Goal: Task Accomplishment & Management: Use online tool/utility

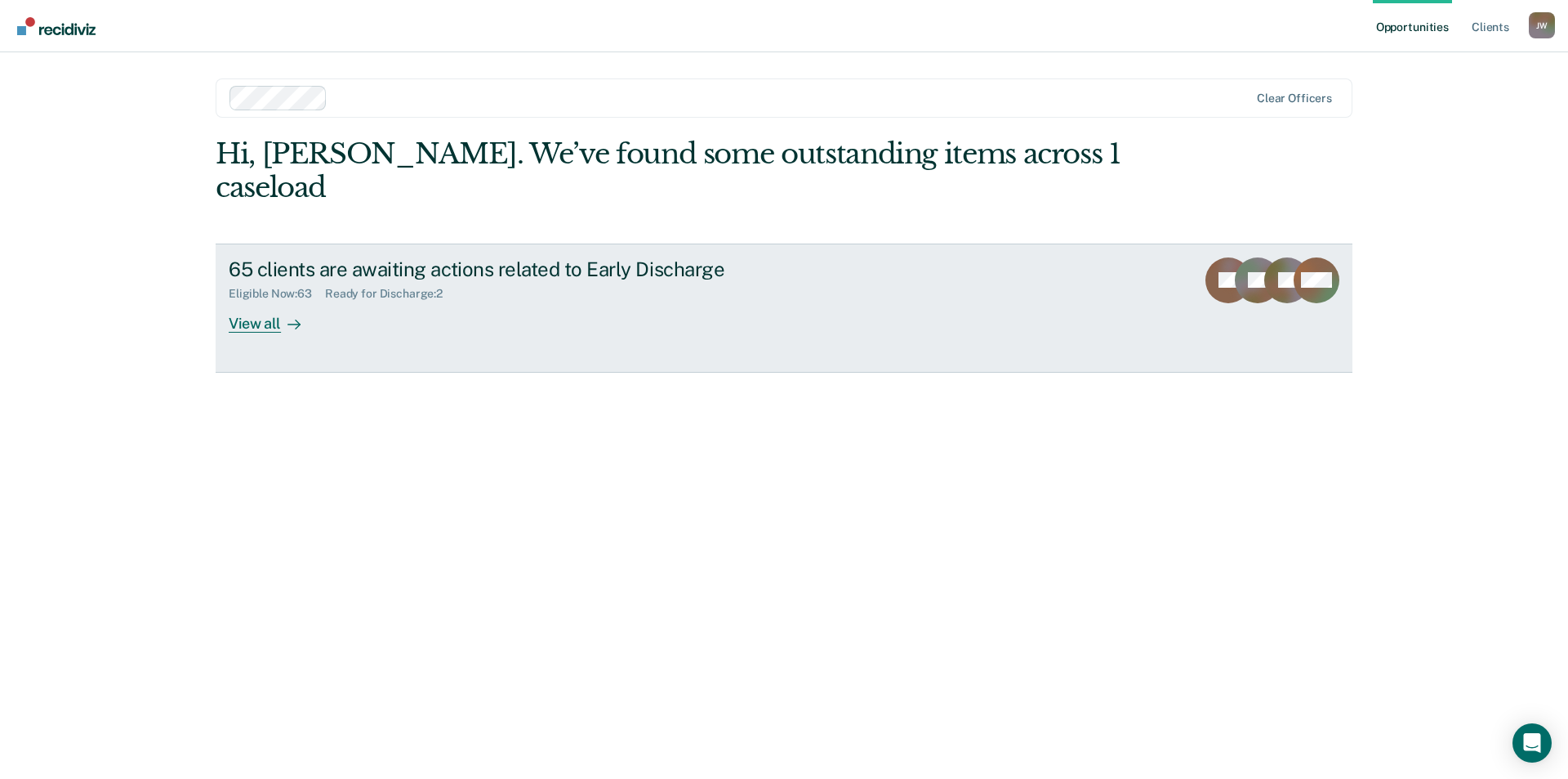
click at [242, 301] on div "View all" at bounding box center [274, 316] width 91 height 32
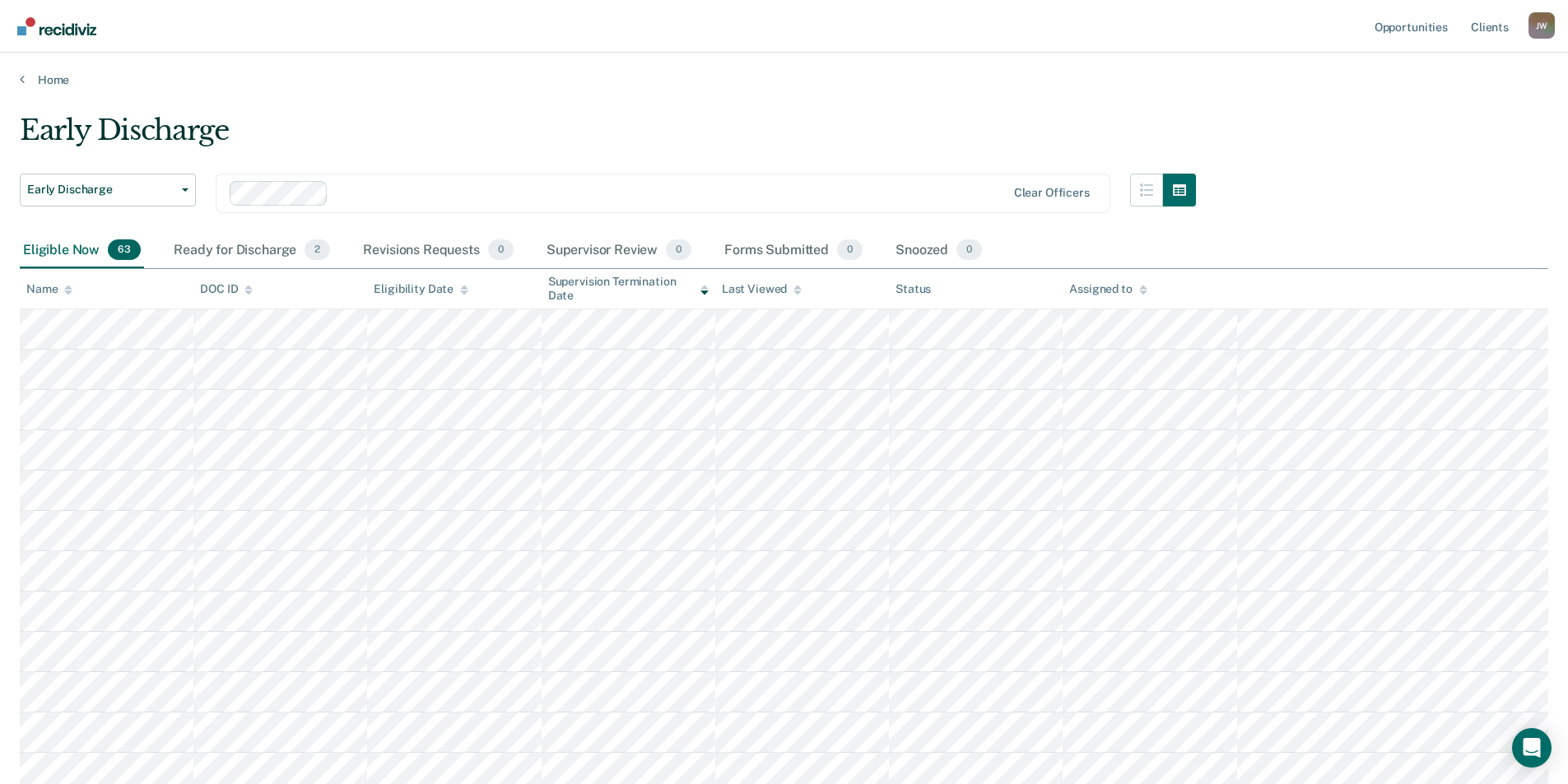
click at [68, 286] on icon at bounding box center [68, 286] width 8 height 4
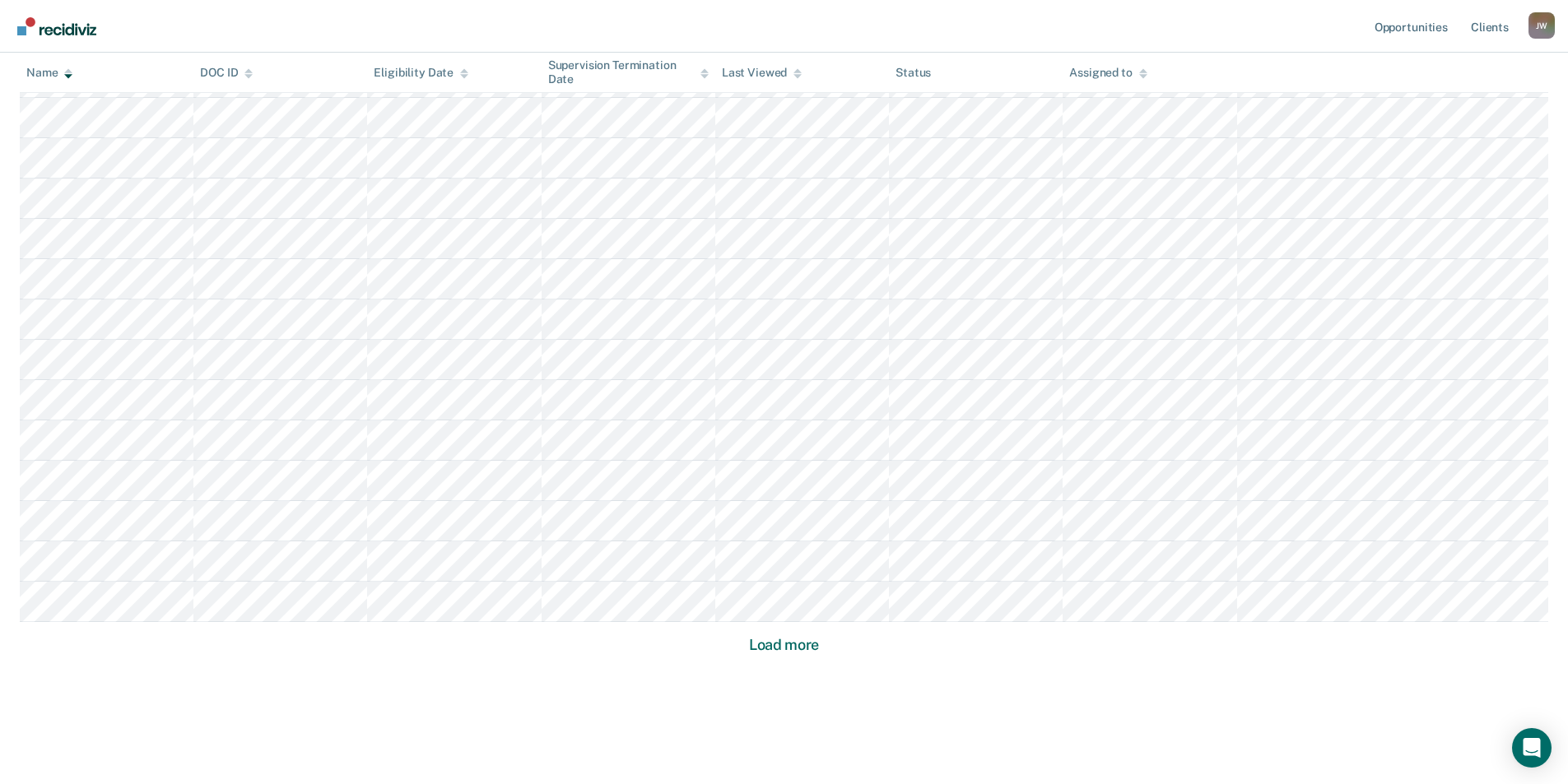
scroll to position [912, 0]
click at [773, 634] on button "Load more" at bounding box center [784, 629] width 80 height 20
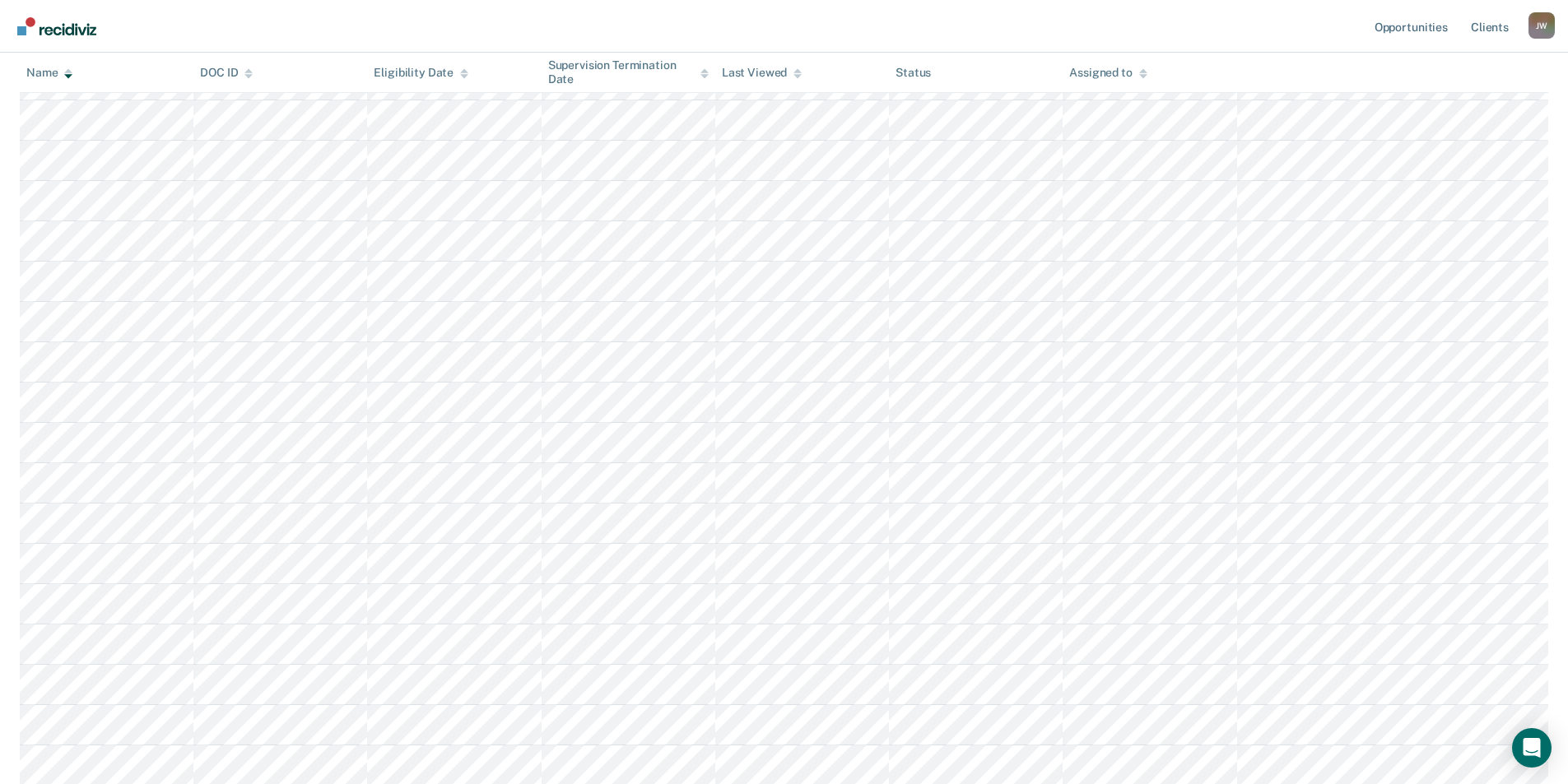
scroll to position [970, 0]
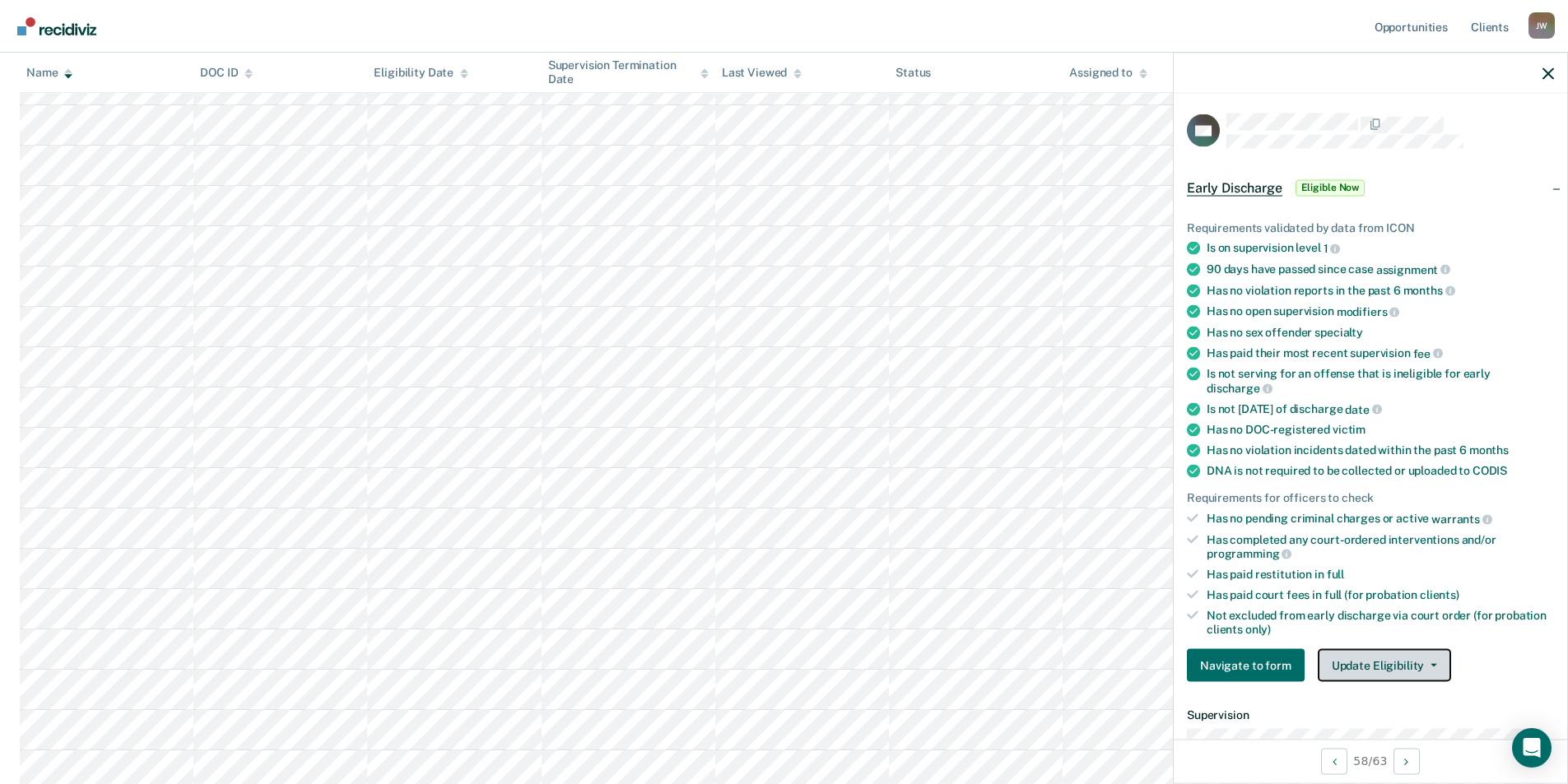
click at [1377, 659] on button "Update Eligibility" at bounding box center [1384, 666] width 133 height 33
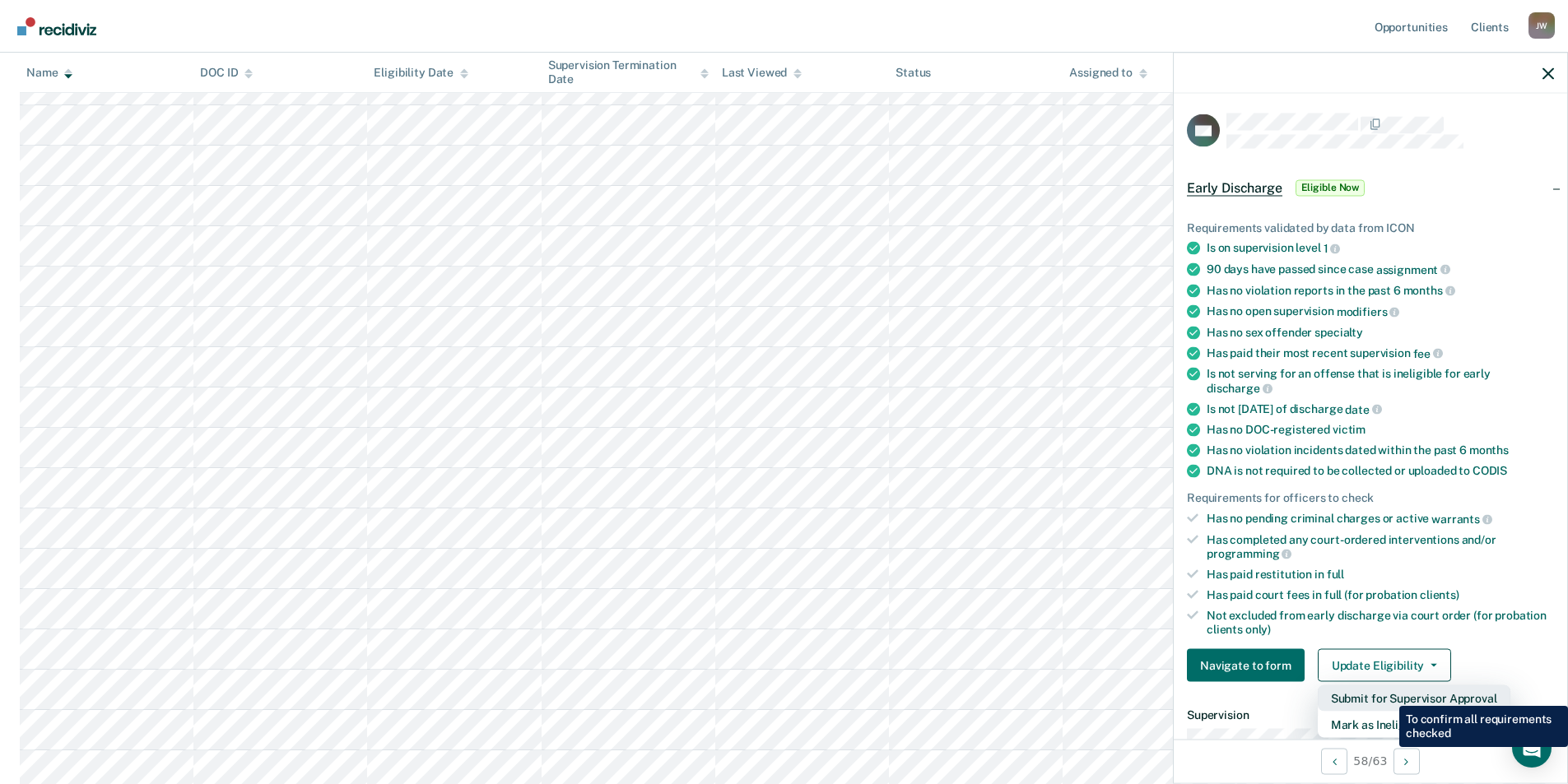
click at [1386, 693] on button "Submit for Supervisor Approval" at bounding box center [1414, 698] width 193 height 27
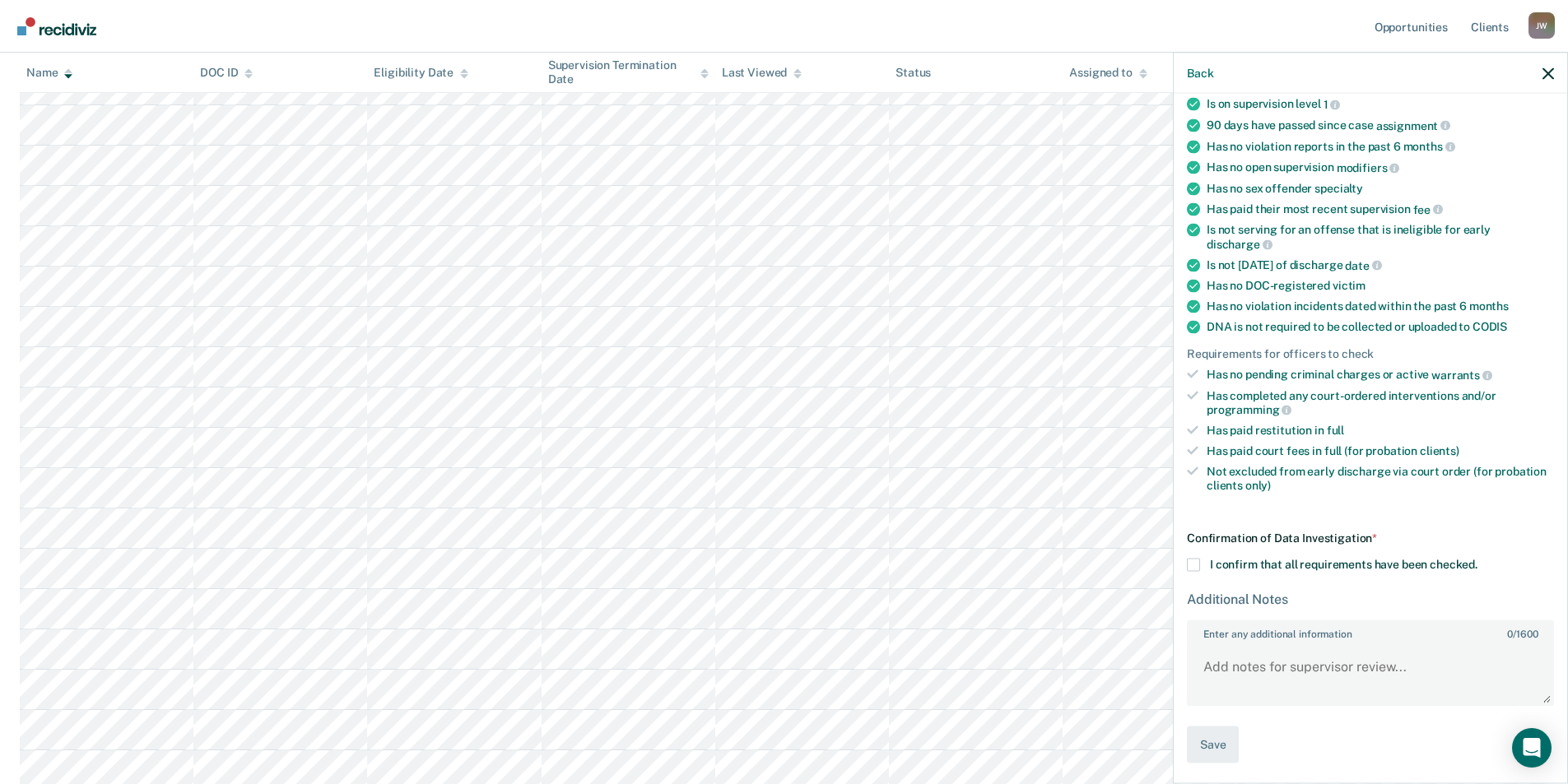
scroll to position [145, 0]
click at [1193, 558] on span at bounding box center [1193, 564] width 13 height 13
click at [1477, 558] on input "I confirm that all requirements have been checked." at bounding box center [1477, 558] width 0 height 0
click at [1208, 745] on button "Save" at bounding box center [1212, 744] width 52 height 37
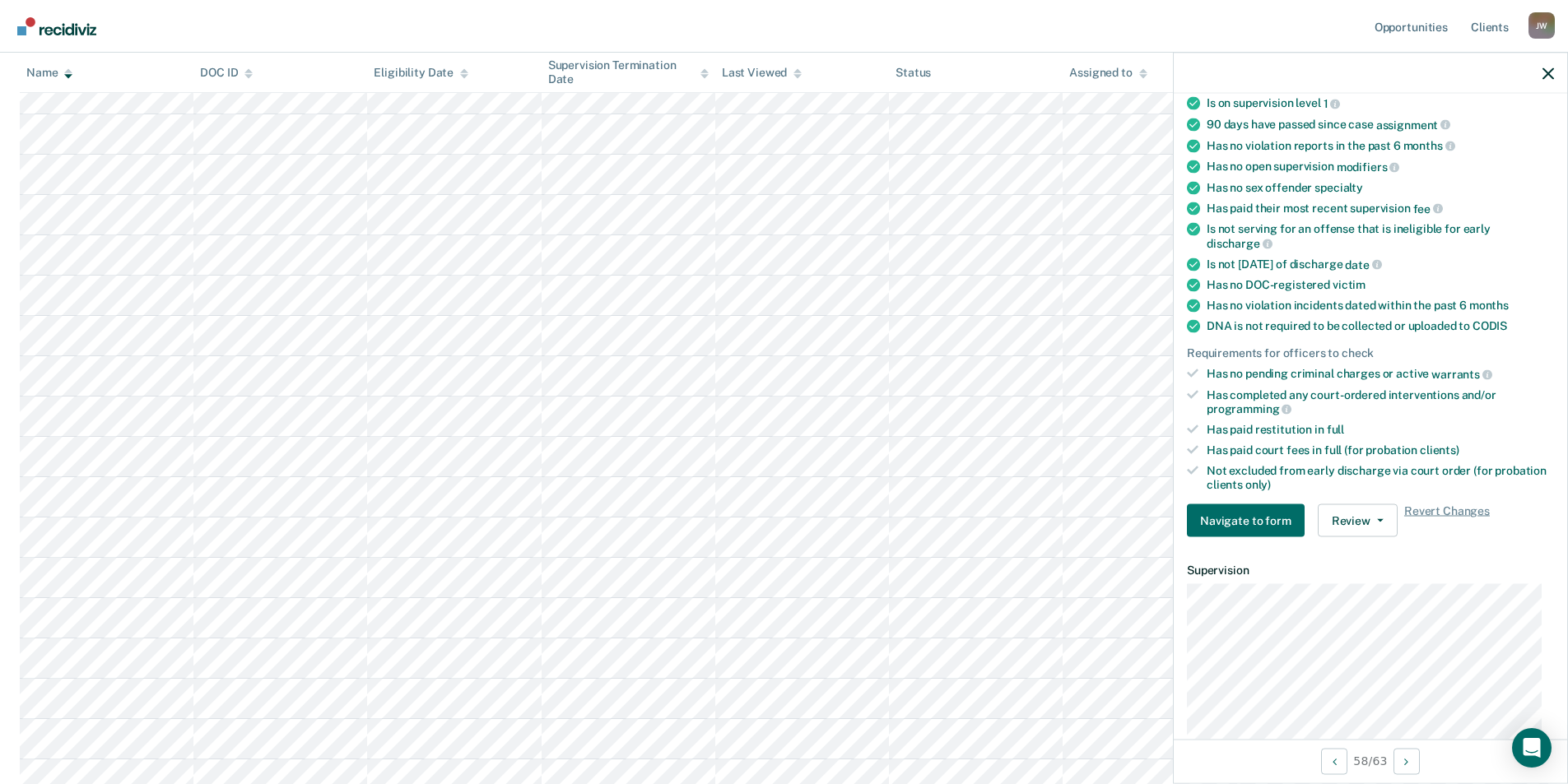
scroll to position [905, 0]
click at [1385, 524] on button "Update Eligibility" at bounding box center [1384, 521] width 133 height 33
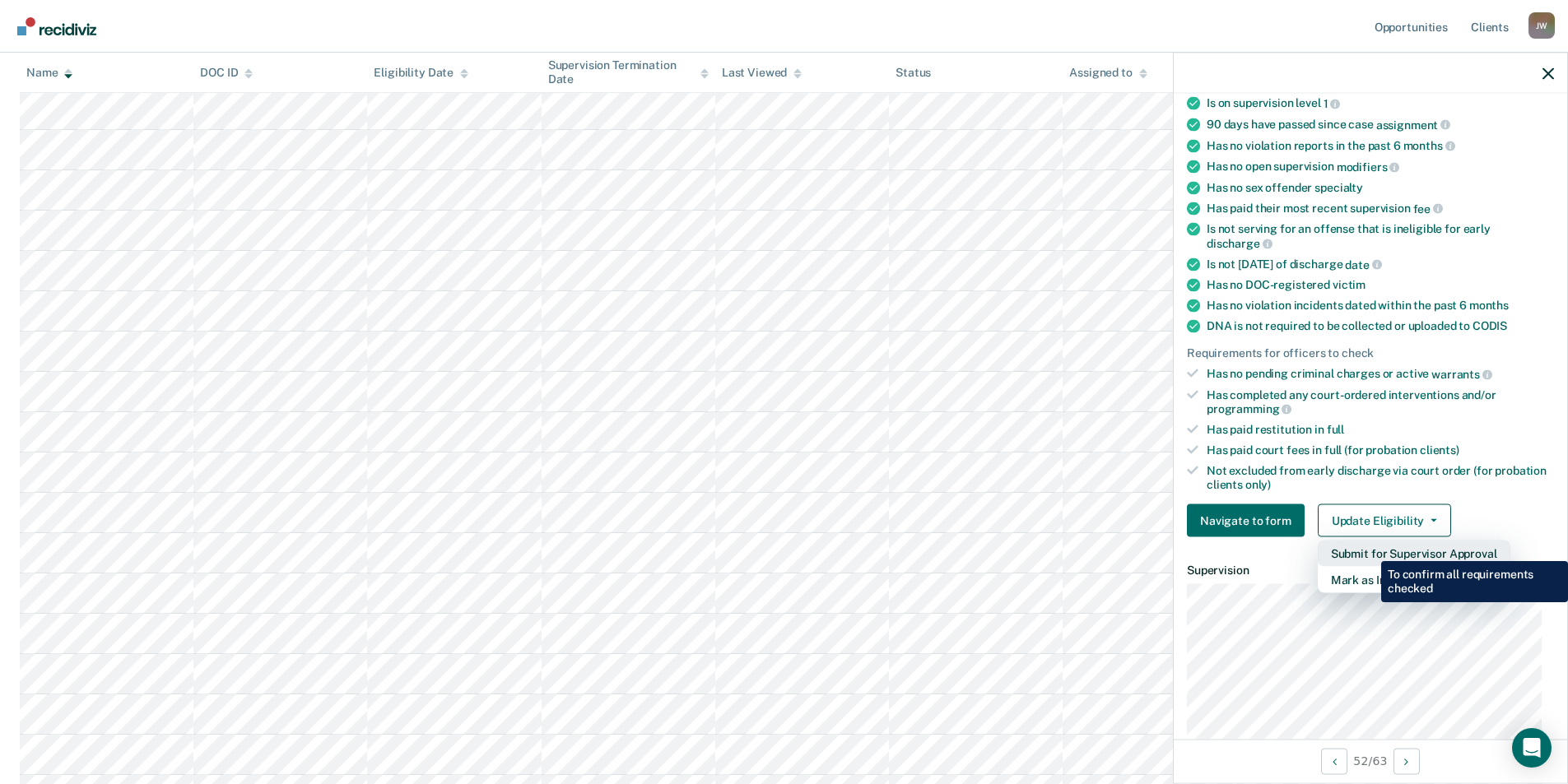
click at [1369, 548] on button "Submit for Supervisor Approval" at bounding box center [1414, 553] width 193 height 27
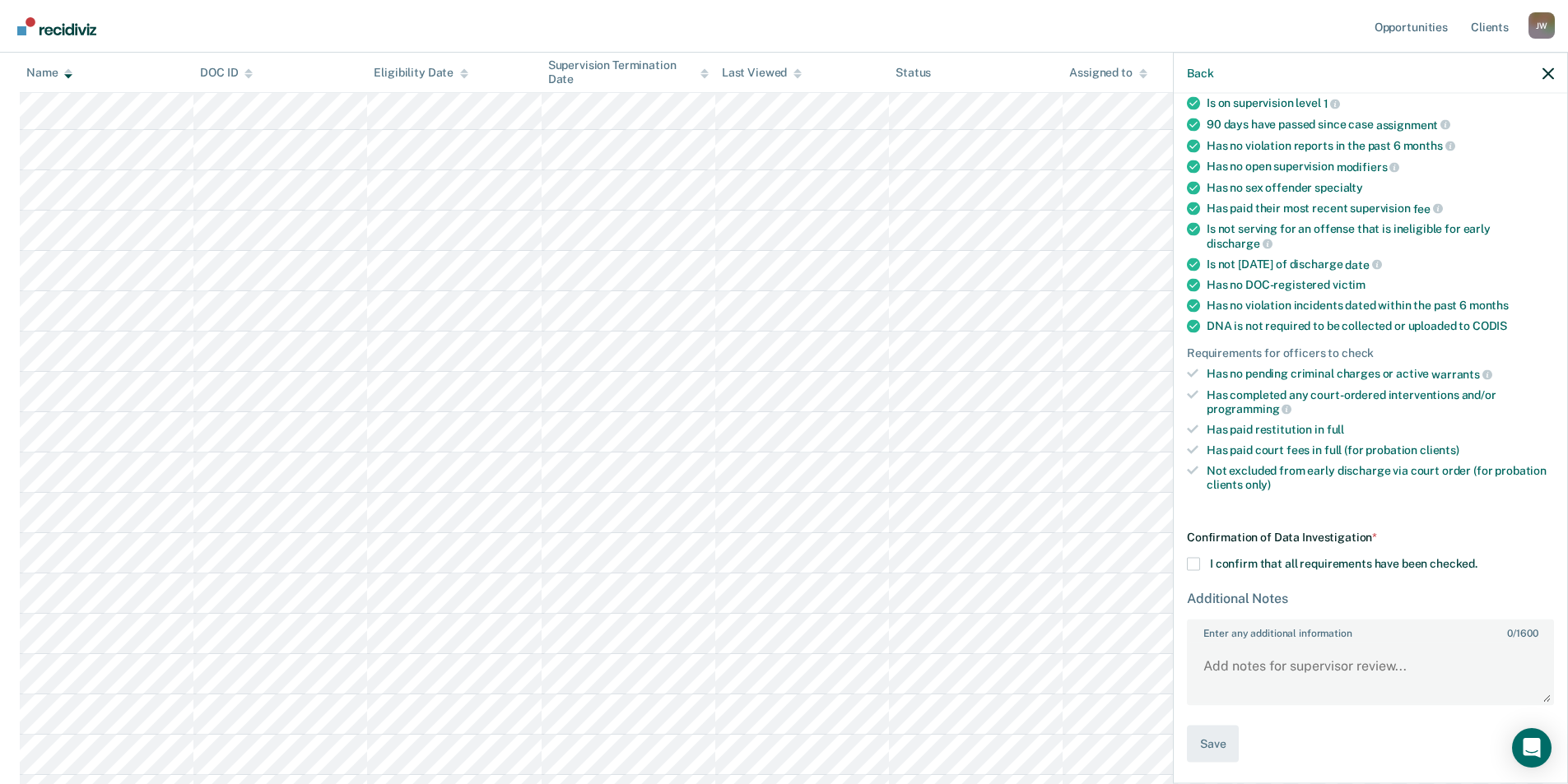
click at [1194, 563] on span at bounding box center [1193, 564] width 13 height 13
click at [1477, 558] on input "I confirm that all requirements have been checked." at bounding box center [1477, 558] width 0 height 0
click at [1214, 745] on button "Save" at bounding box center [1212, 744] width 52 height 37
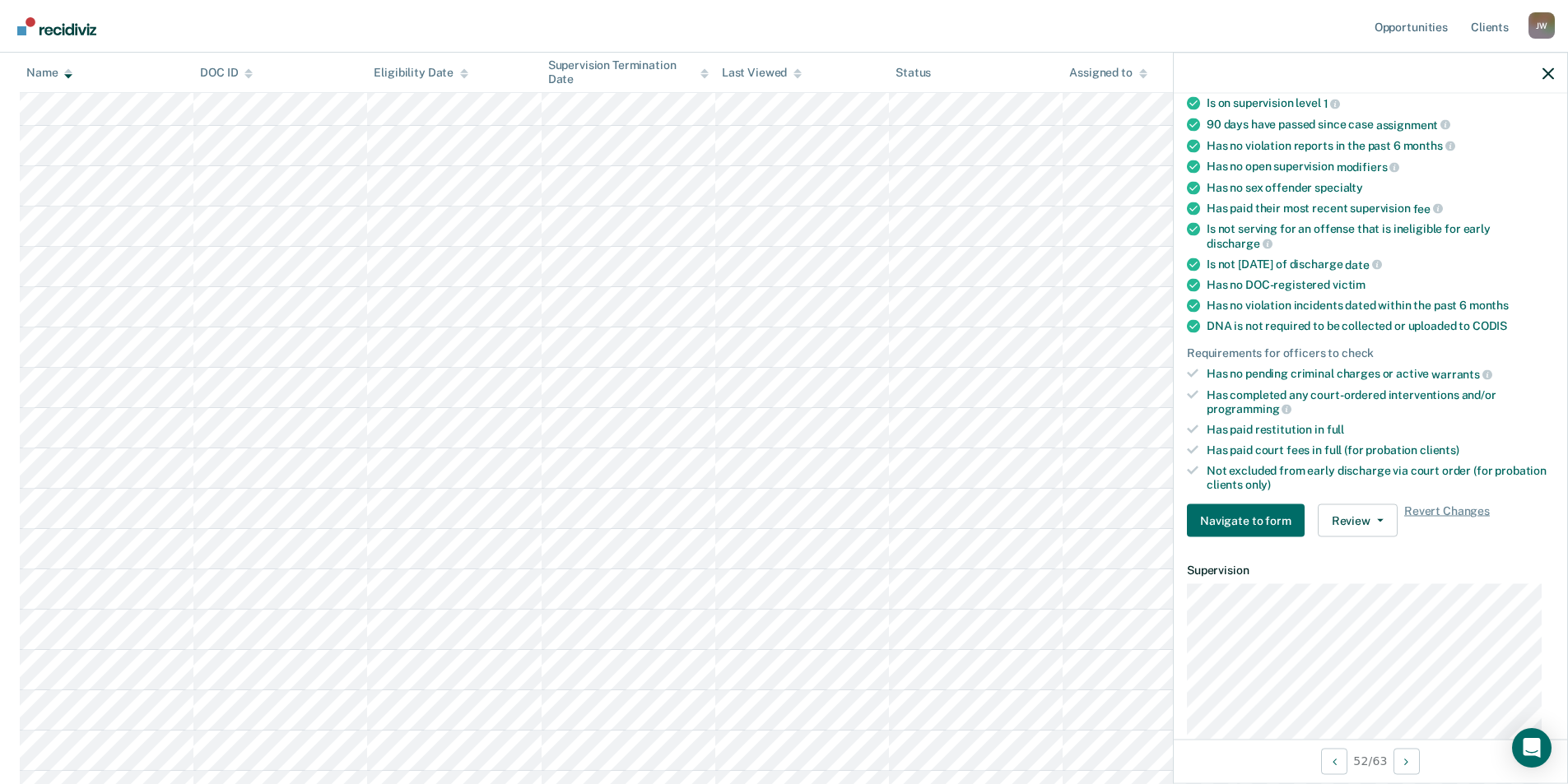
scroll to position [1784, 0]
click at [1371, 516] on button "Update Eligibility" at bounding box center [1384, 521] width 133 height 33
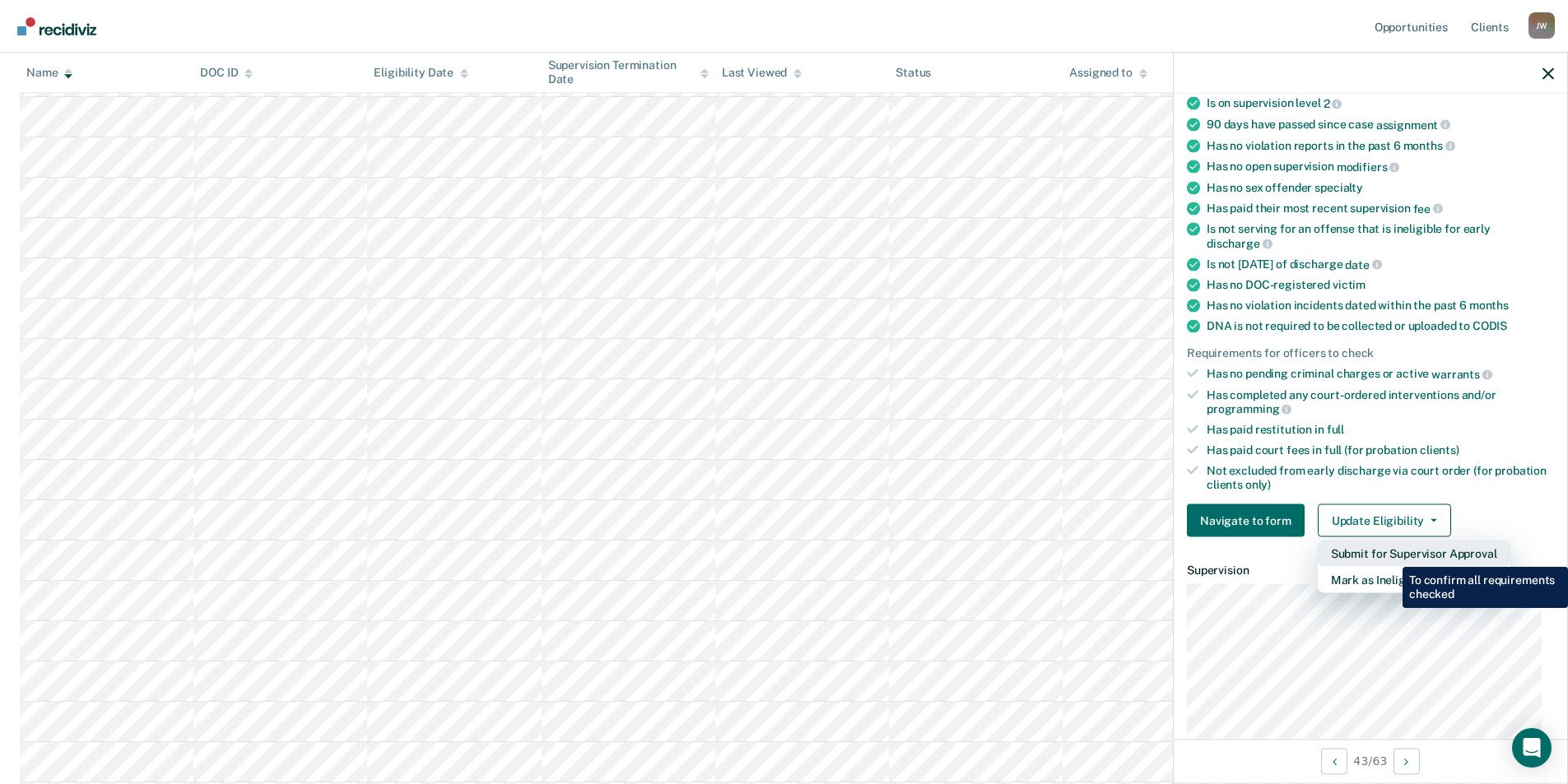
click at [1390, 555] on button "Submit for Supervisor Approval" at bounding box center [1414, 553] width 193 height 27
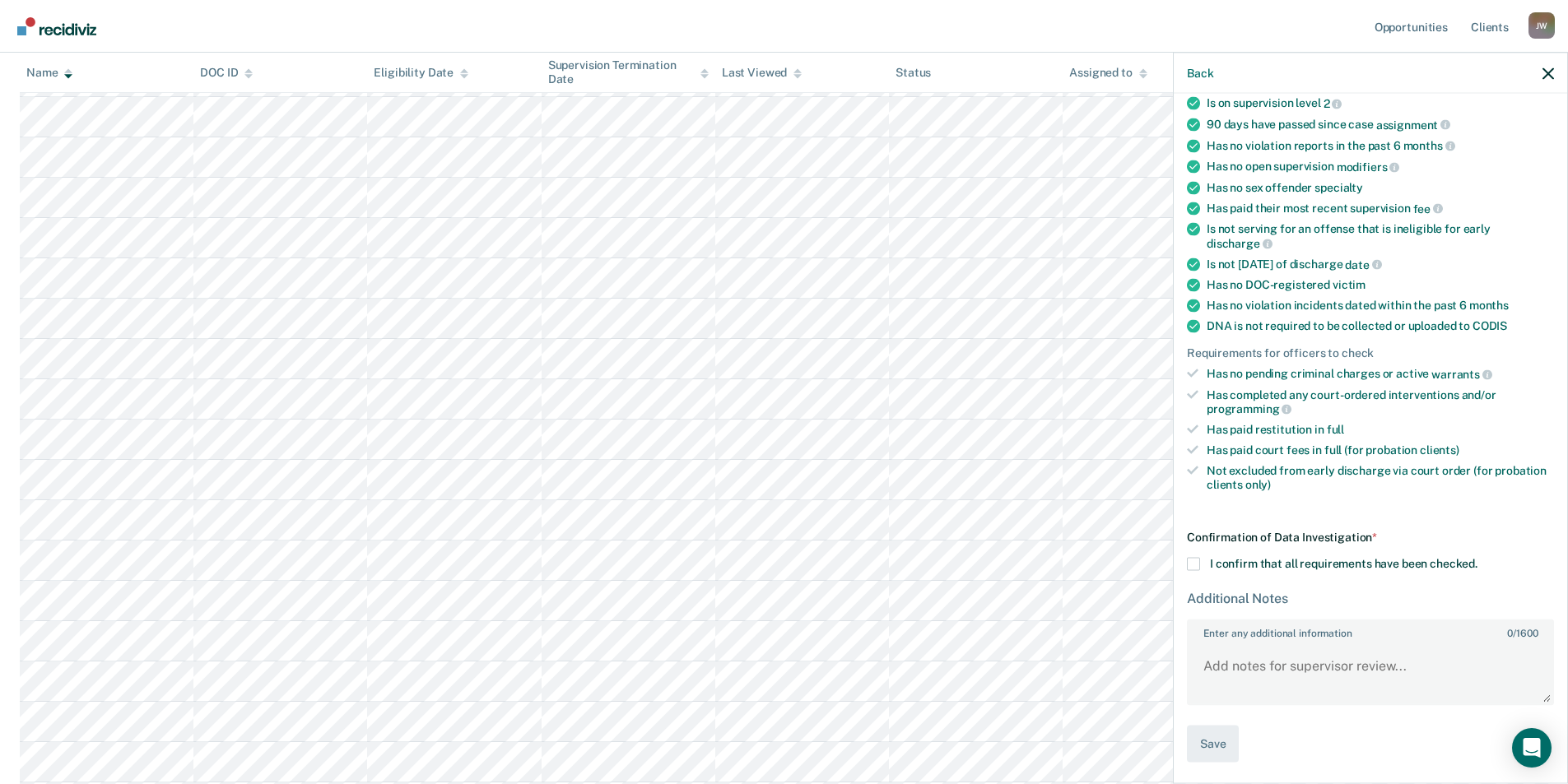
click at [1195, 565] on span at bounding box center [1193, 564] width 13 height 13
click at [1477, 558] on input "I confirm that all requirements have been checked." at bounding box center [1477, 558] width 0 height 0
click at [1218, 743] on button "Save" at bounding box center [1212, 744] width 52 height 37
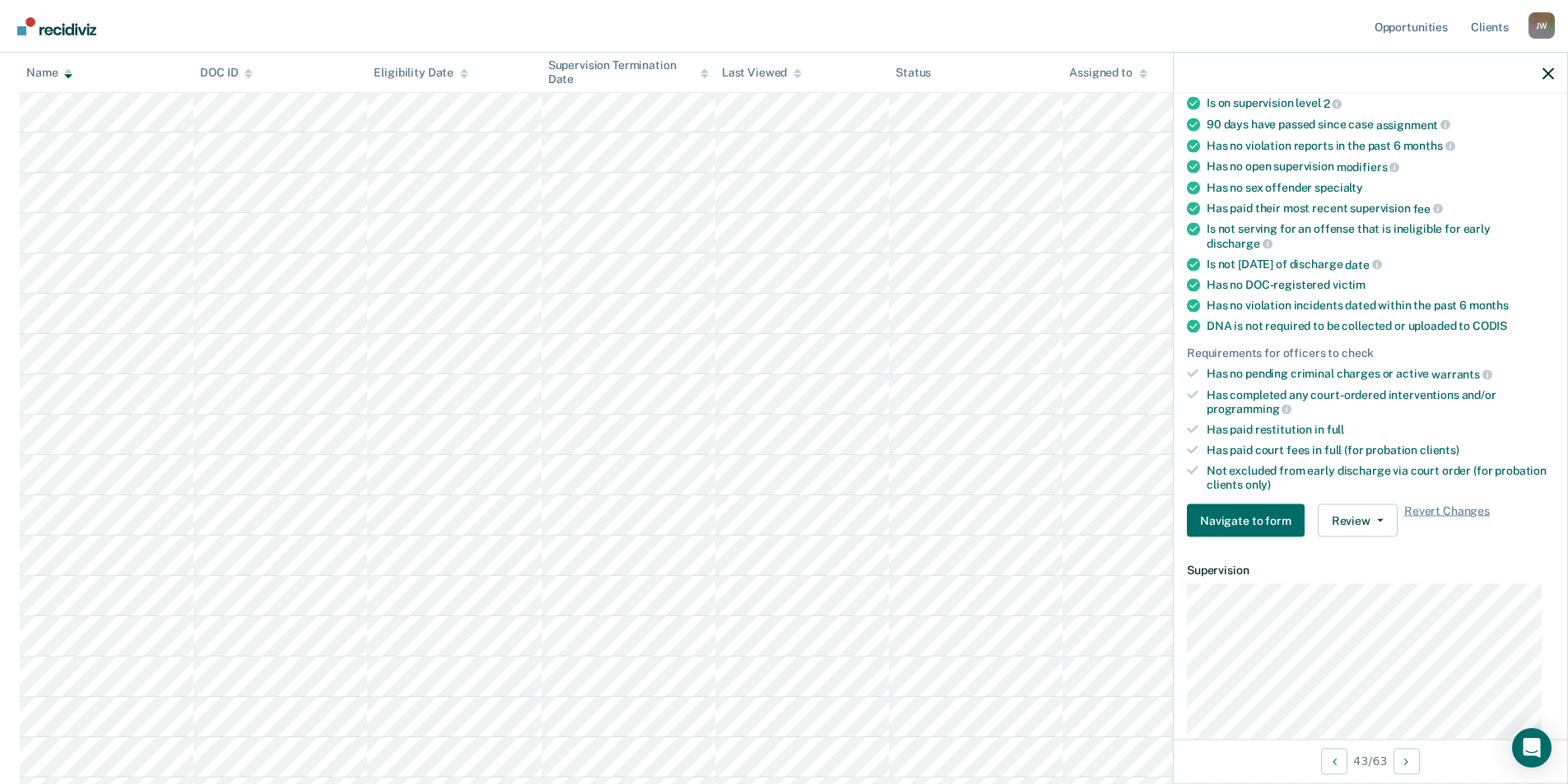
scroll to position [1157, 0]
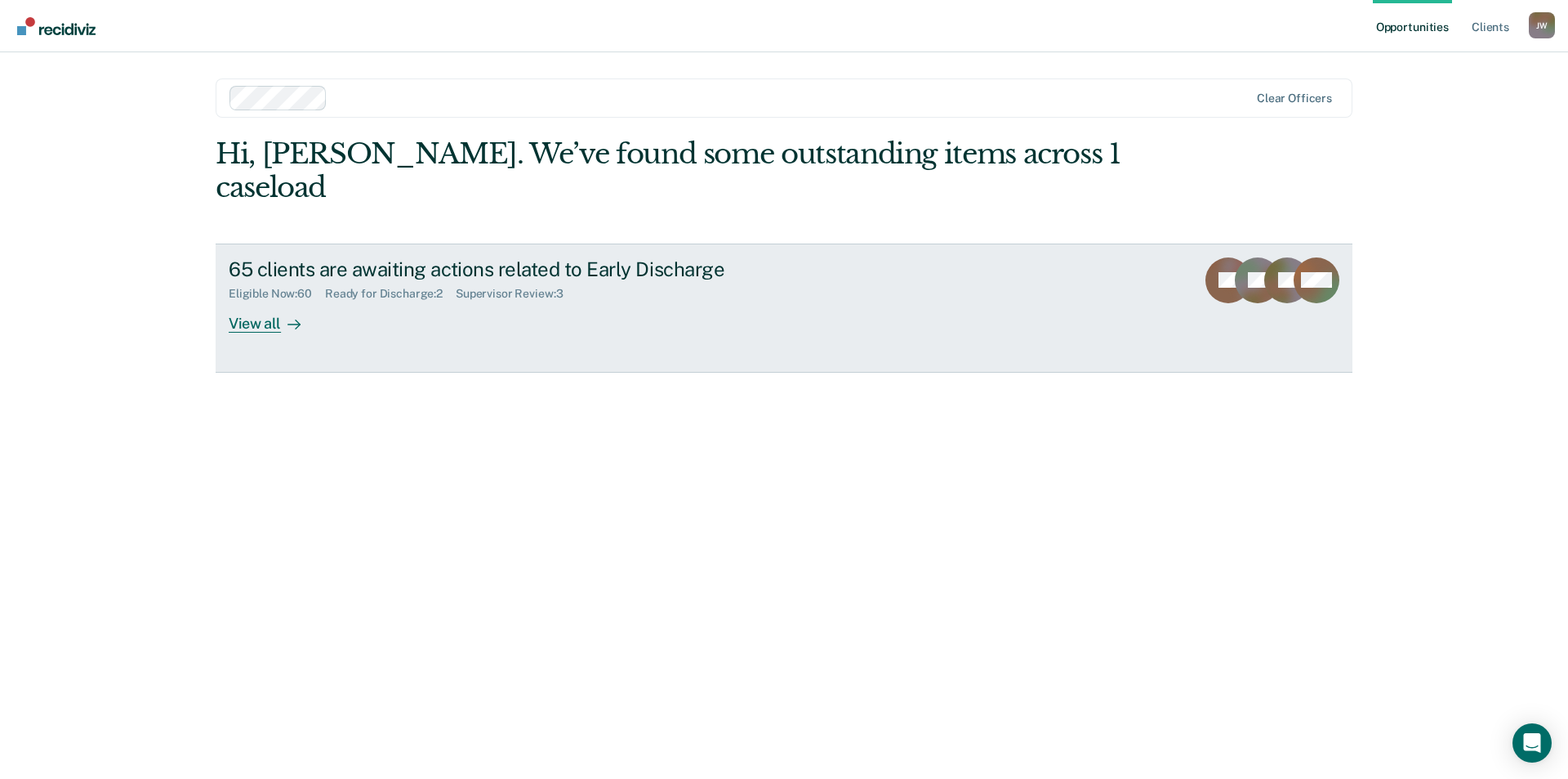
click at [263, 301] on div "View all" at bounding box center [274, 316] width 91 height 32
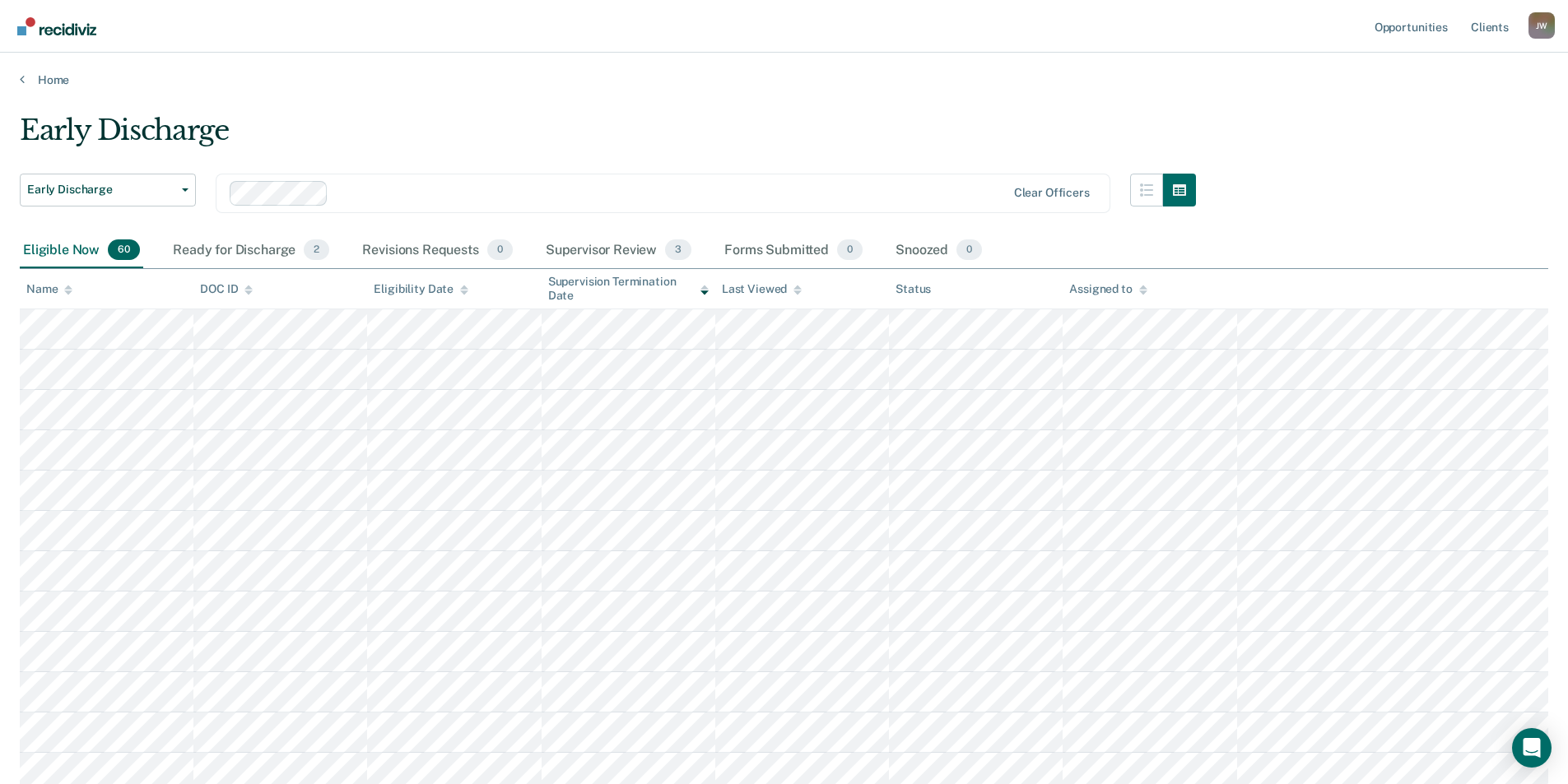
click at [65, 284] on icon at bounding box center [68, 290] width 8 height 11
click at [68, 294] on icon at bounding box center [68, 290] width 8 height 11
click at [67, 284] on icon at bounding box center [68, 290] width 8 height 11
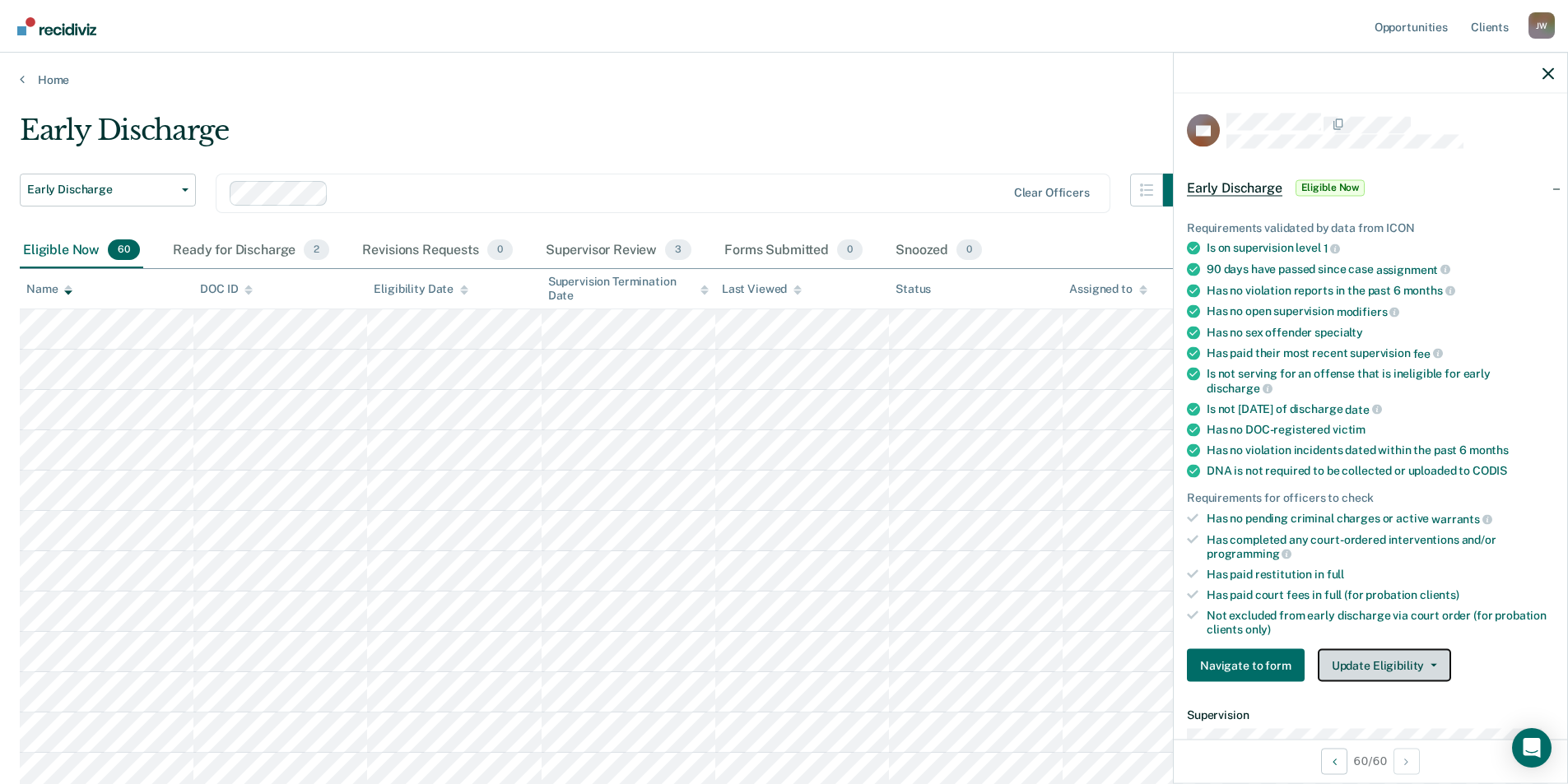
click at [1434, 654] on button "Update Eligibility" at bounding box center [1384, 666] width 133 height 33
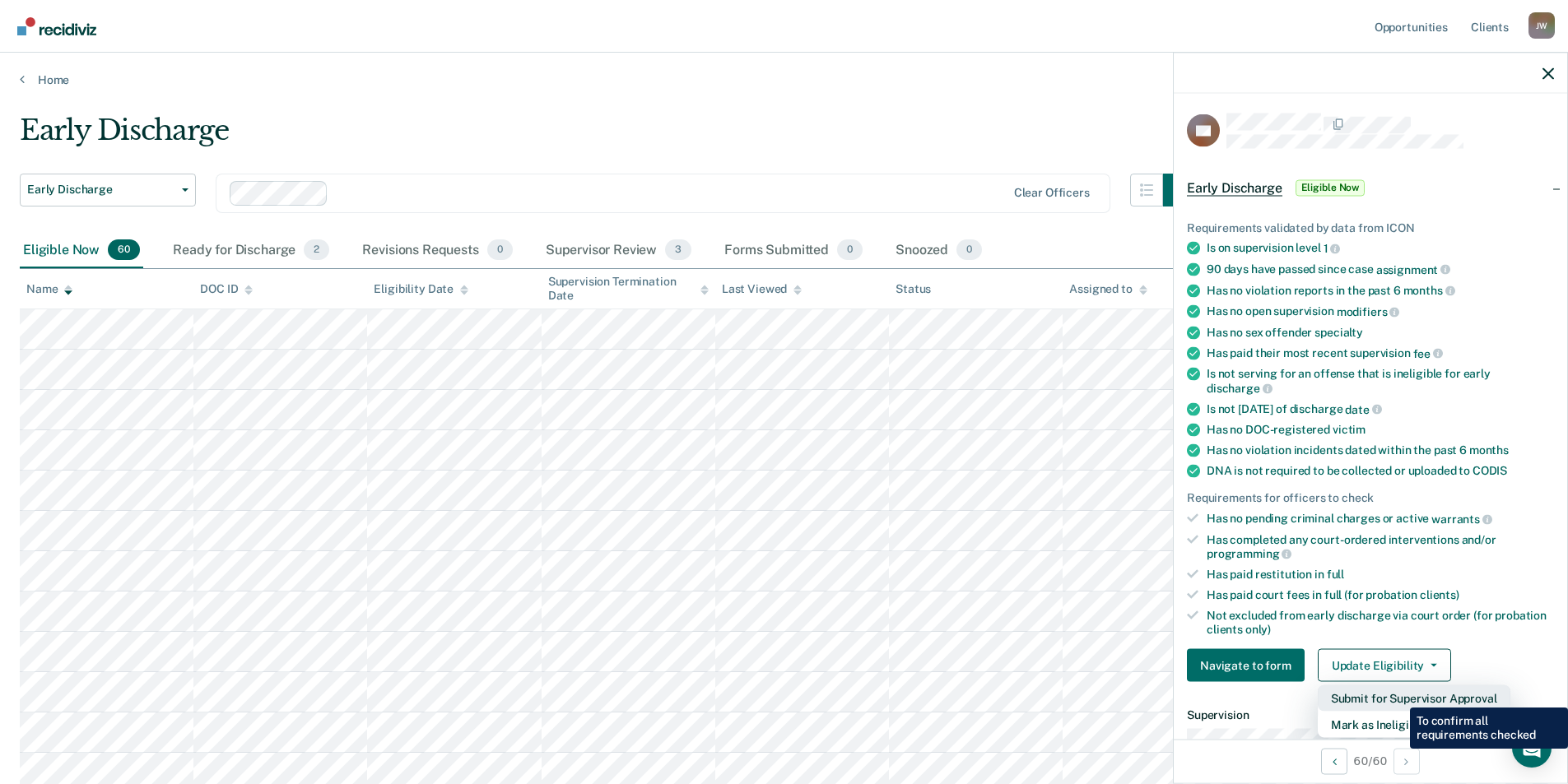
click at [1397, 695] on button "Submit for Supervisor Approval" at bounding box center [1414, 698] width 193 height 27
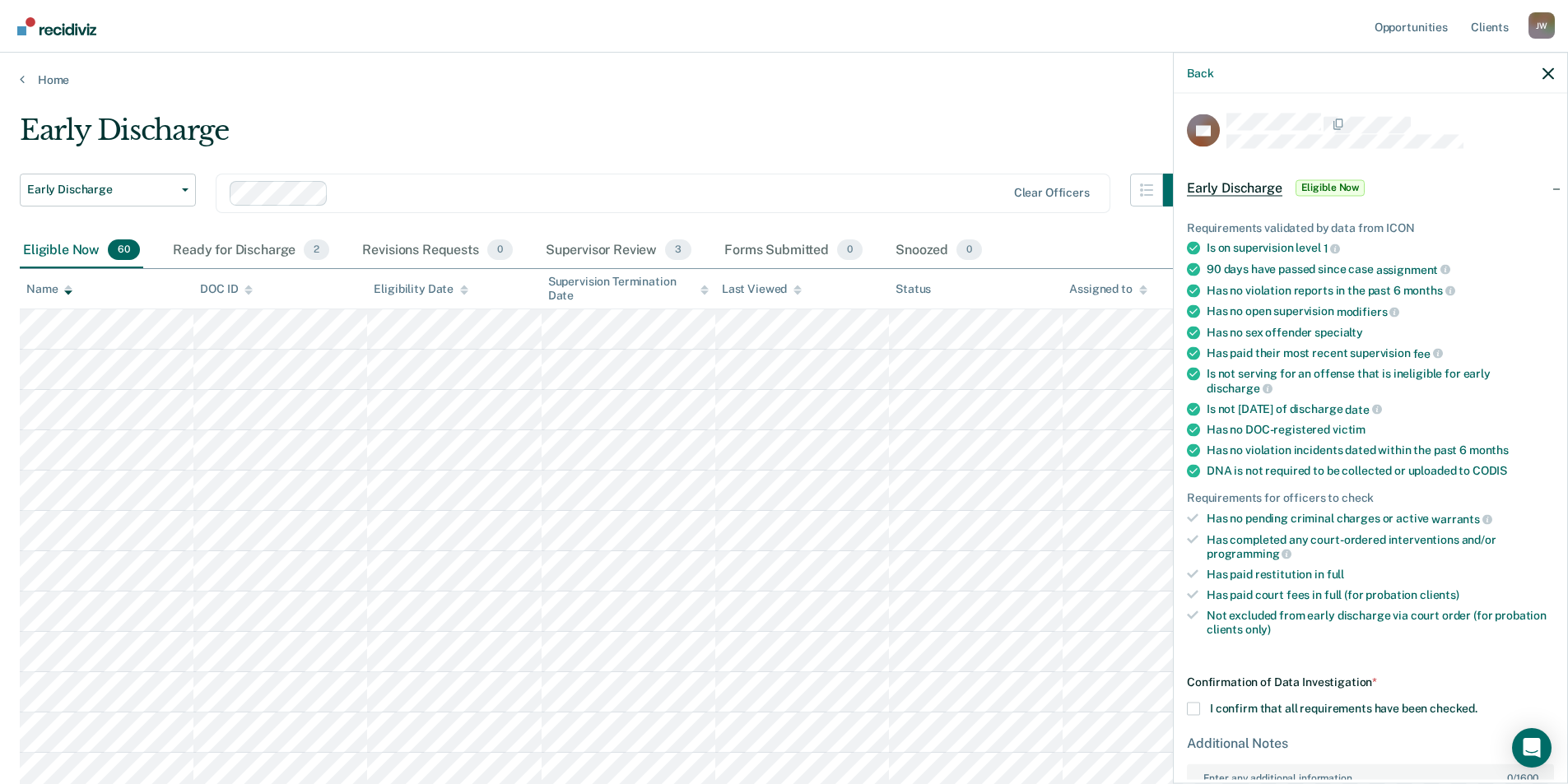
click at [1176, 706] on div "SB Early Discharge Eligible Now Requirements validated by data from ICON Is on …" at bounding box center [1370, 436] width 394 height 686
click at [1193, 704] on span at bounding box center [1193, 709] width 13 height 13
click at [1477, 702] on input "I confirm that all requirements have been checked." at bounding box center [1477, 702] width 0 height 0
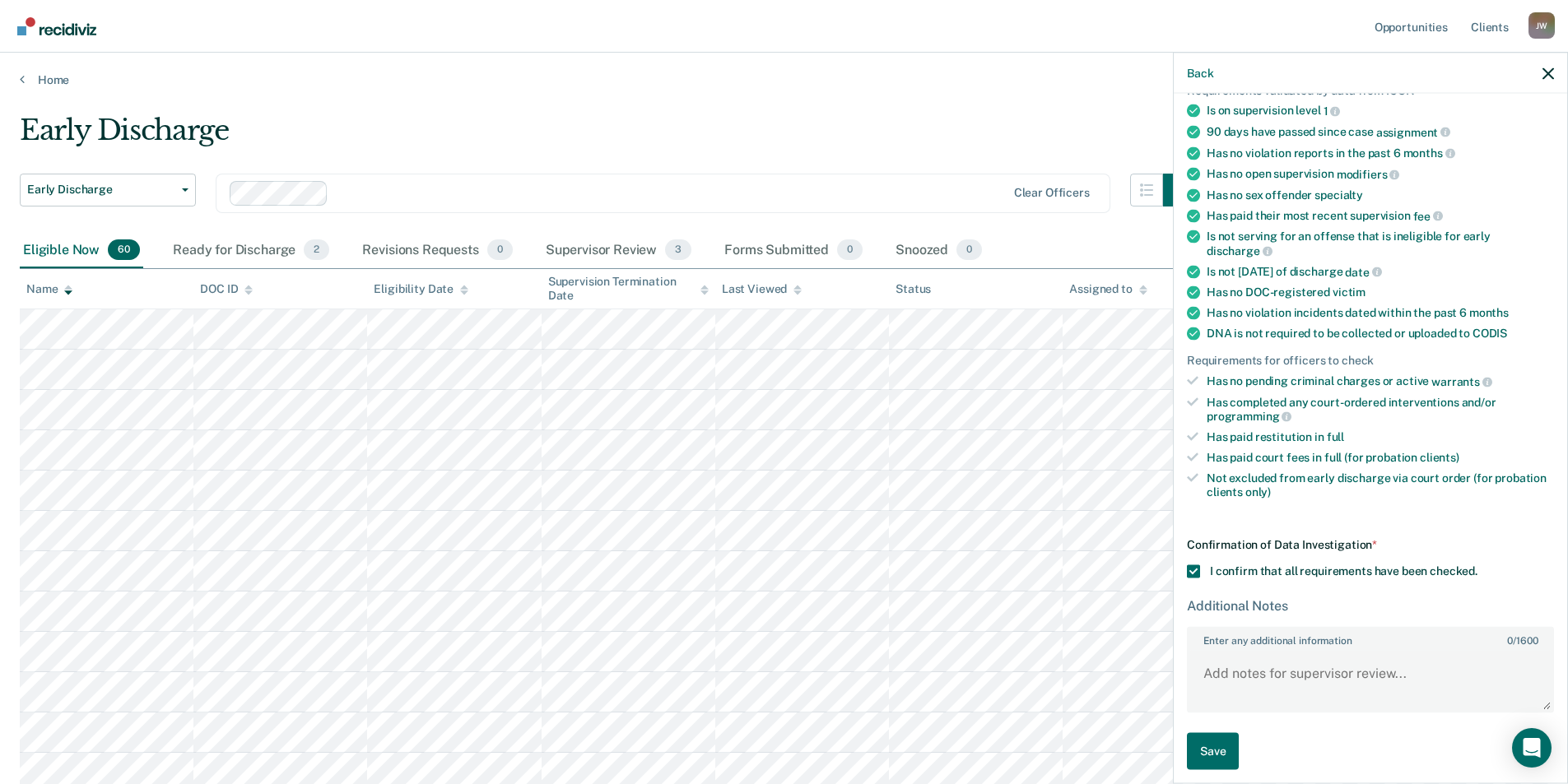
scroll to position [145, 0]
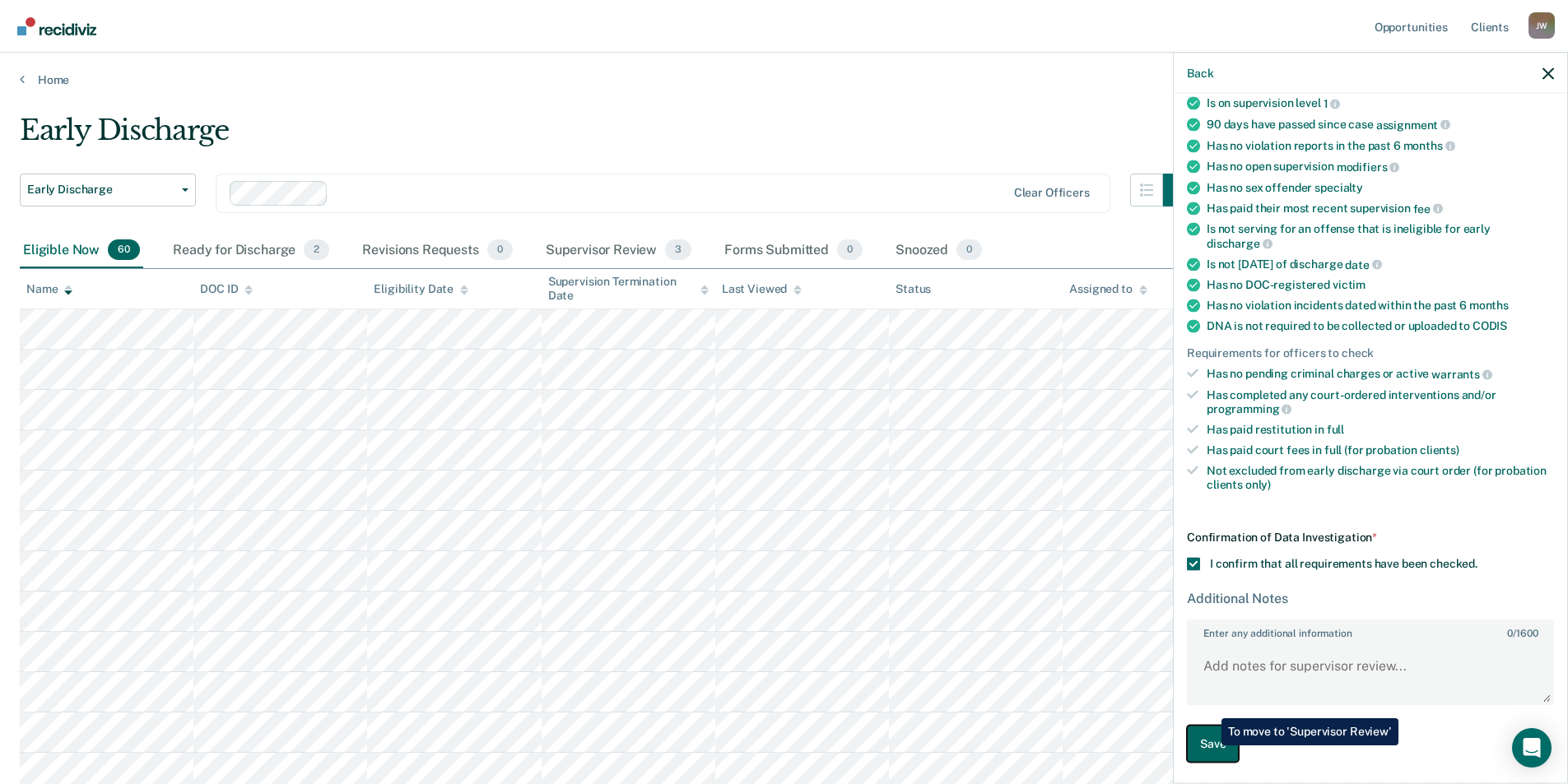
click at [1209, 745] on button "Save" at bounding box center [1212, 744] width 52 height 37
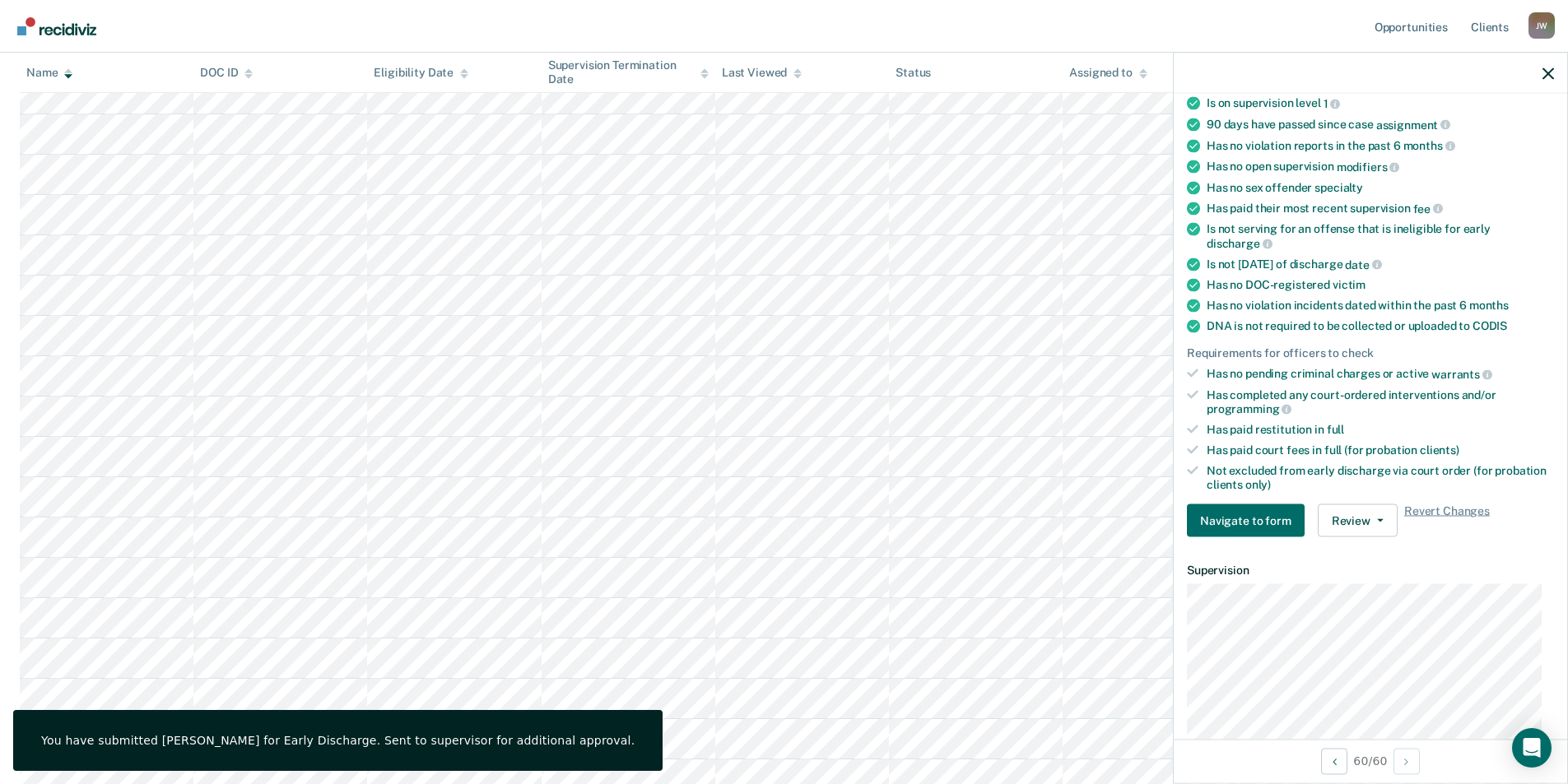
scroll to position [329, 0]
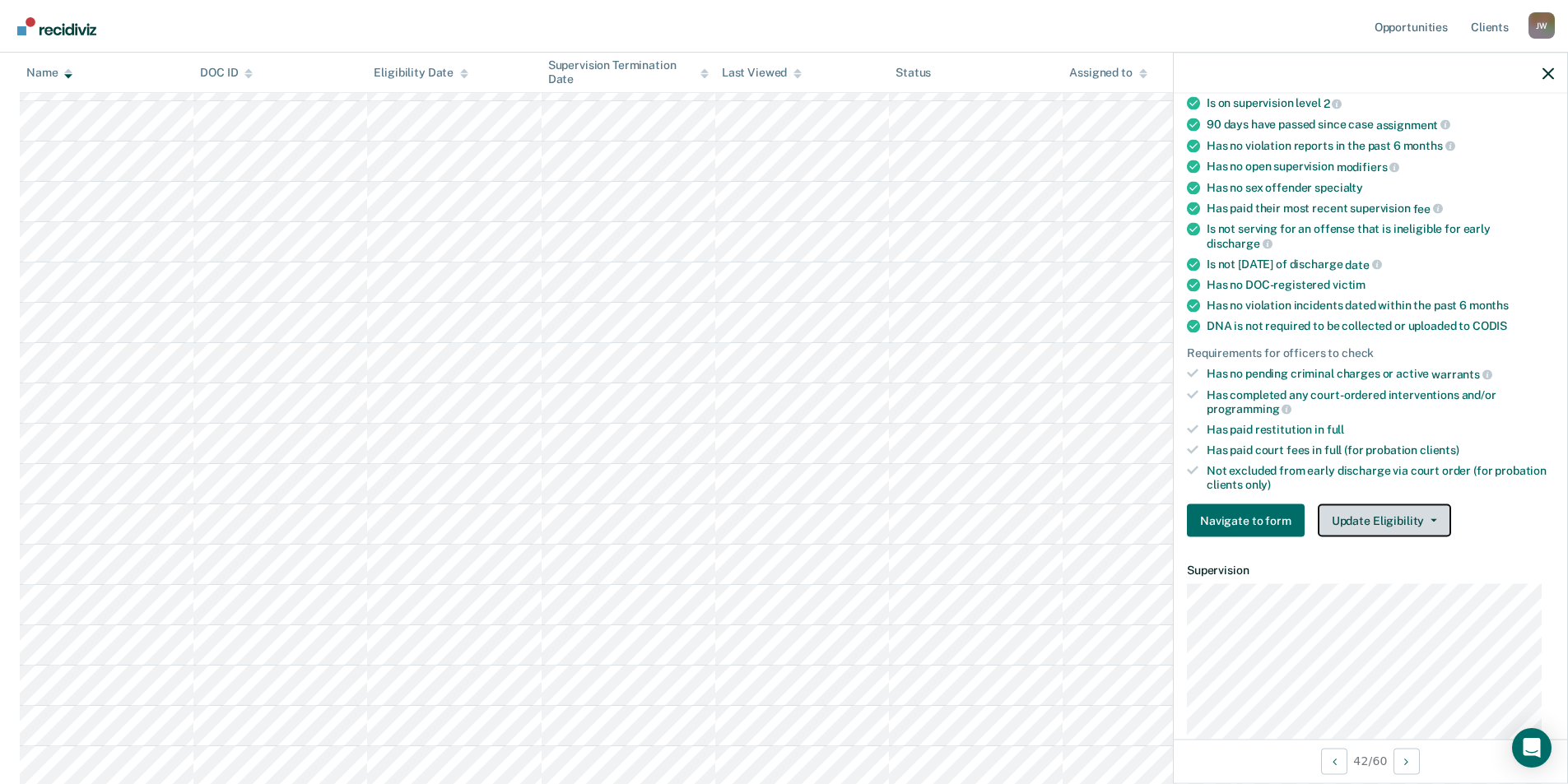
click at [1416, 516] on button "Update Eligibility" at bounding box center [1384, 521] width 133 height 33
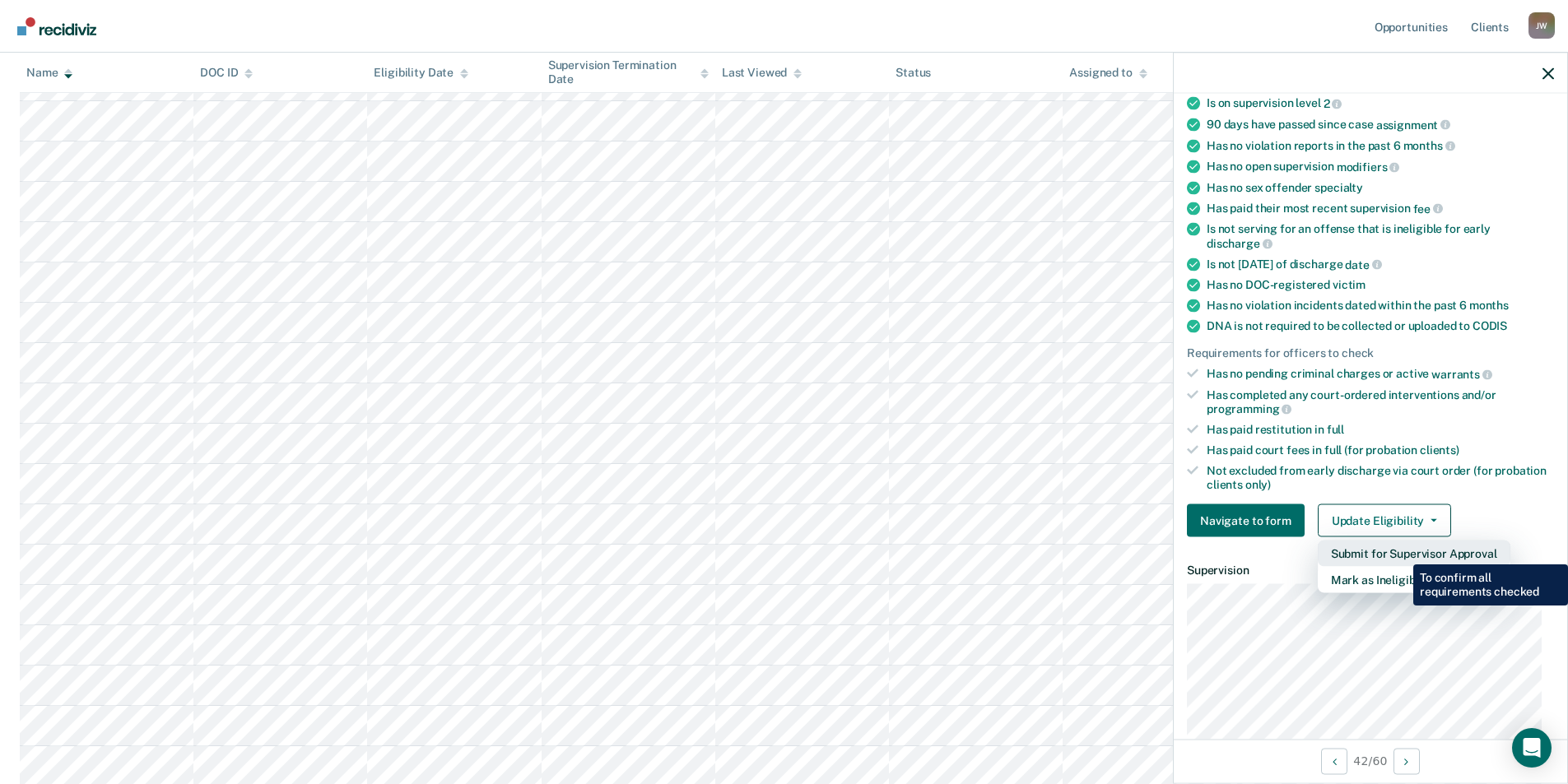
click at [1401, 552] on button "Submit for Supervisor Approval" at bounding box center [1414, 553] width 193 height 27
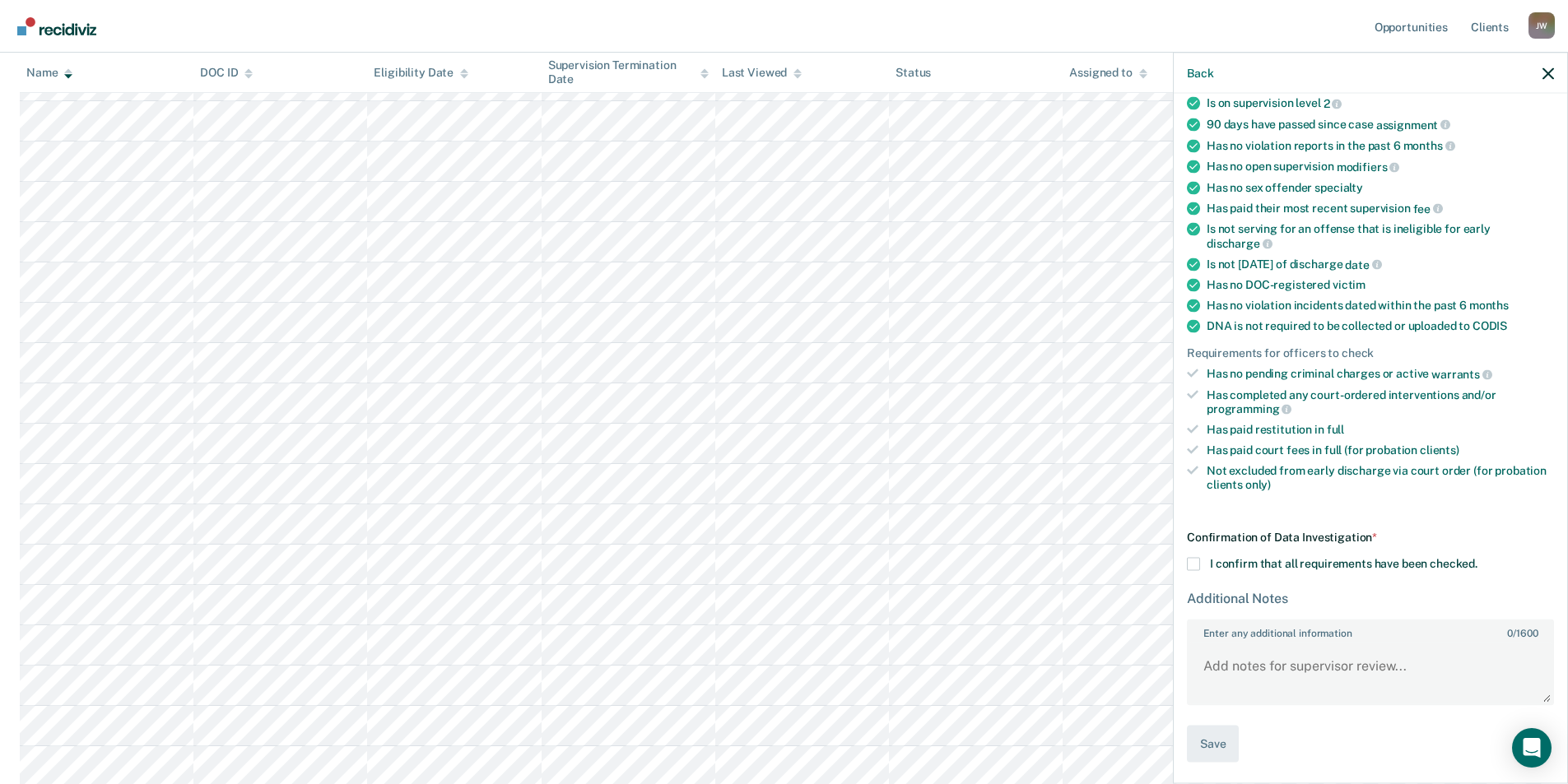
click at [1191, 569] on div "Confirmation of Data Investigation * I confirm that all requirements have been …" at bounding box center [1370, 646] width 367 height 232
click at [1194, 558] on span at bounding box center [1193, 564] width 13 height 13
click at [1477, 558] on input "I confirm that all requirements have been checked." at bounding box center [1477, 558] width 0 height 0
click at [1213, 732] on button "Save" at bounding box center [1212, 744] width 52 height 37
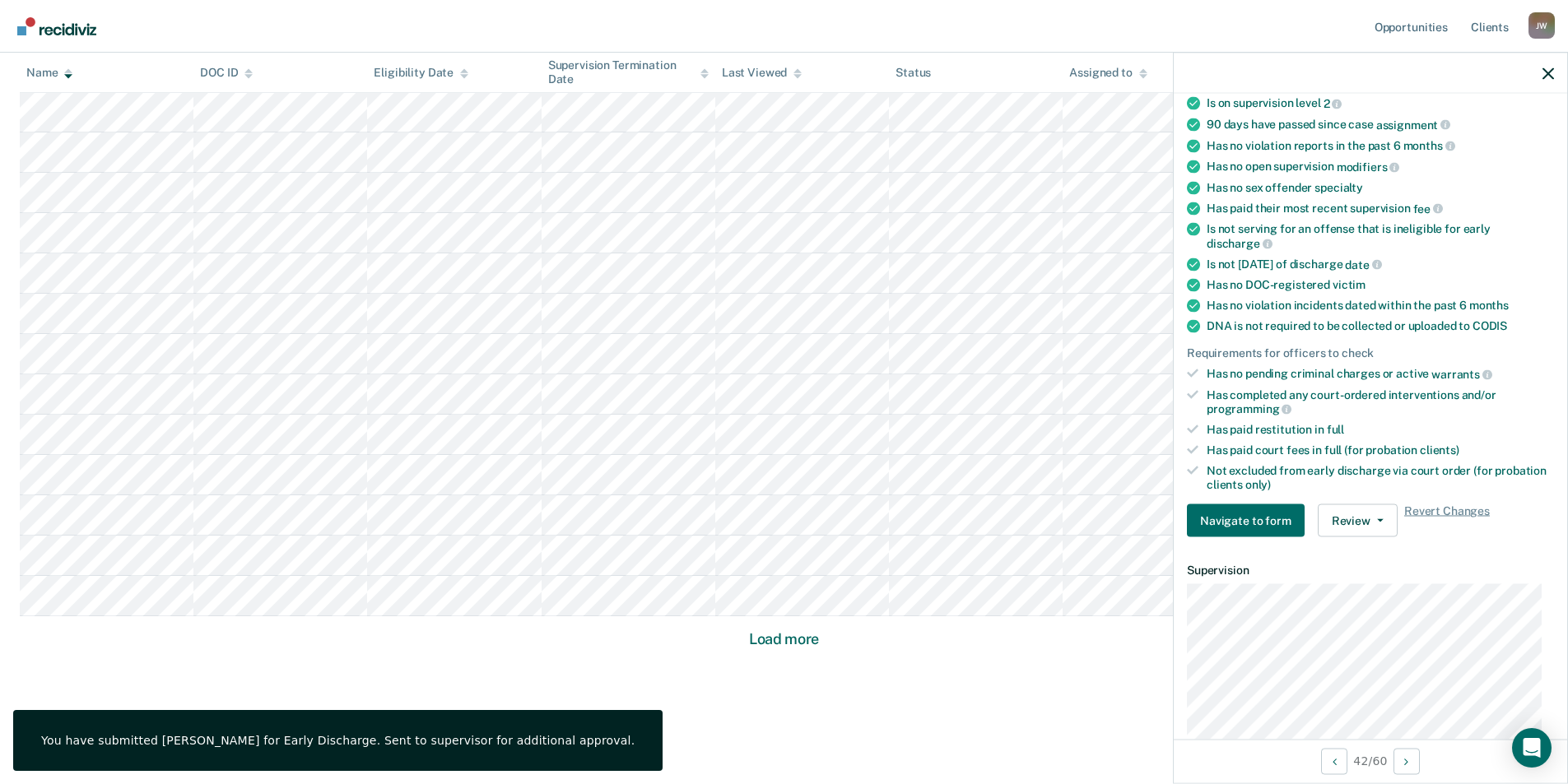
scroll to position [911, 0]
click at [775, 632] on button "Load more" at bounding box center [784, 630] width 80 height 20
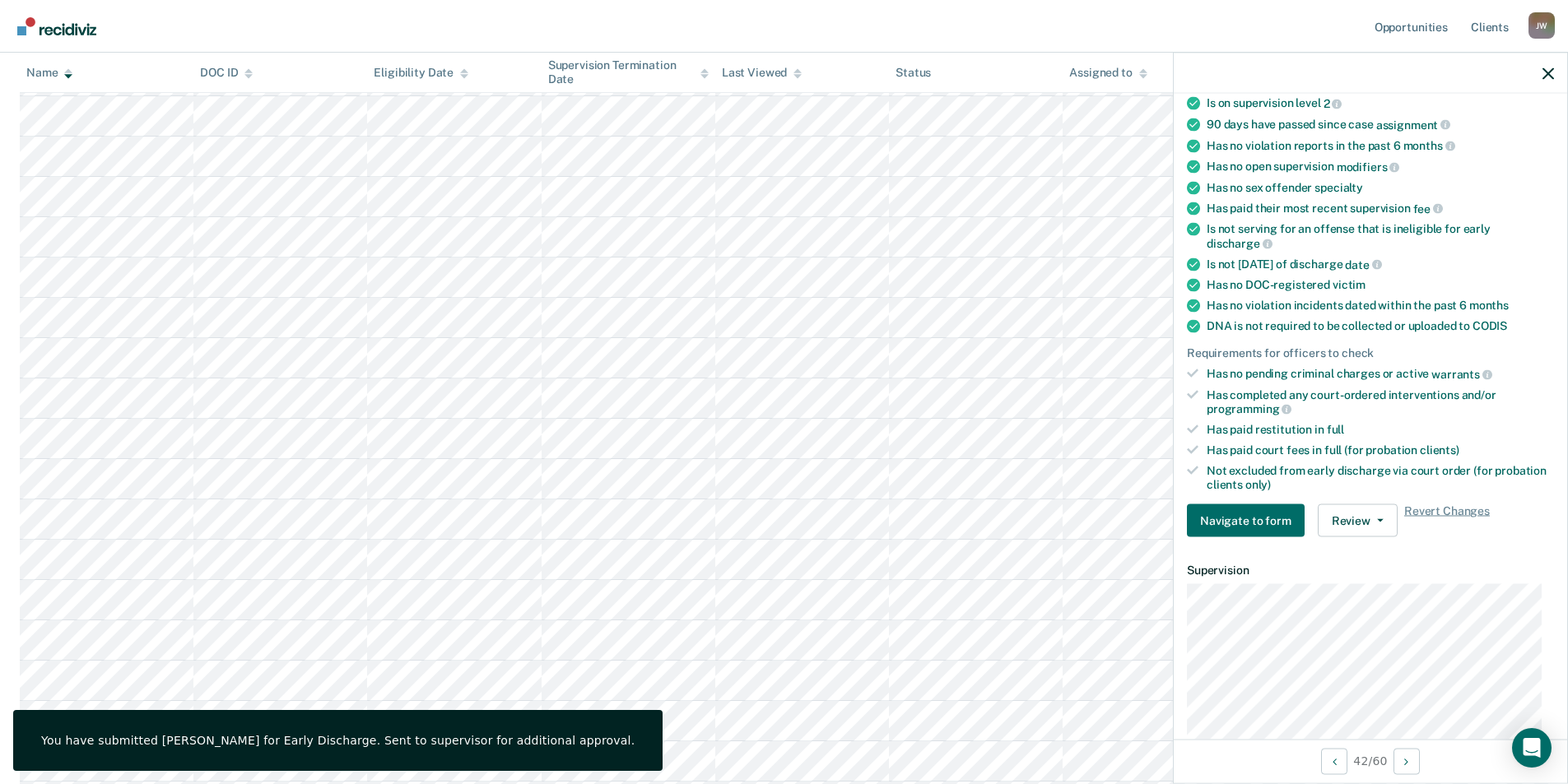
scroll to position [1322, 0]
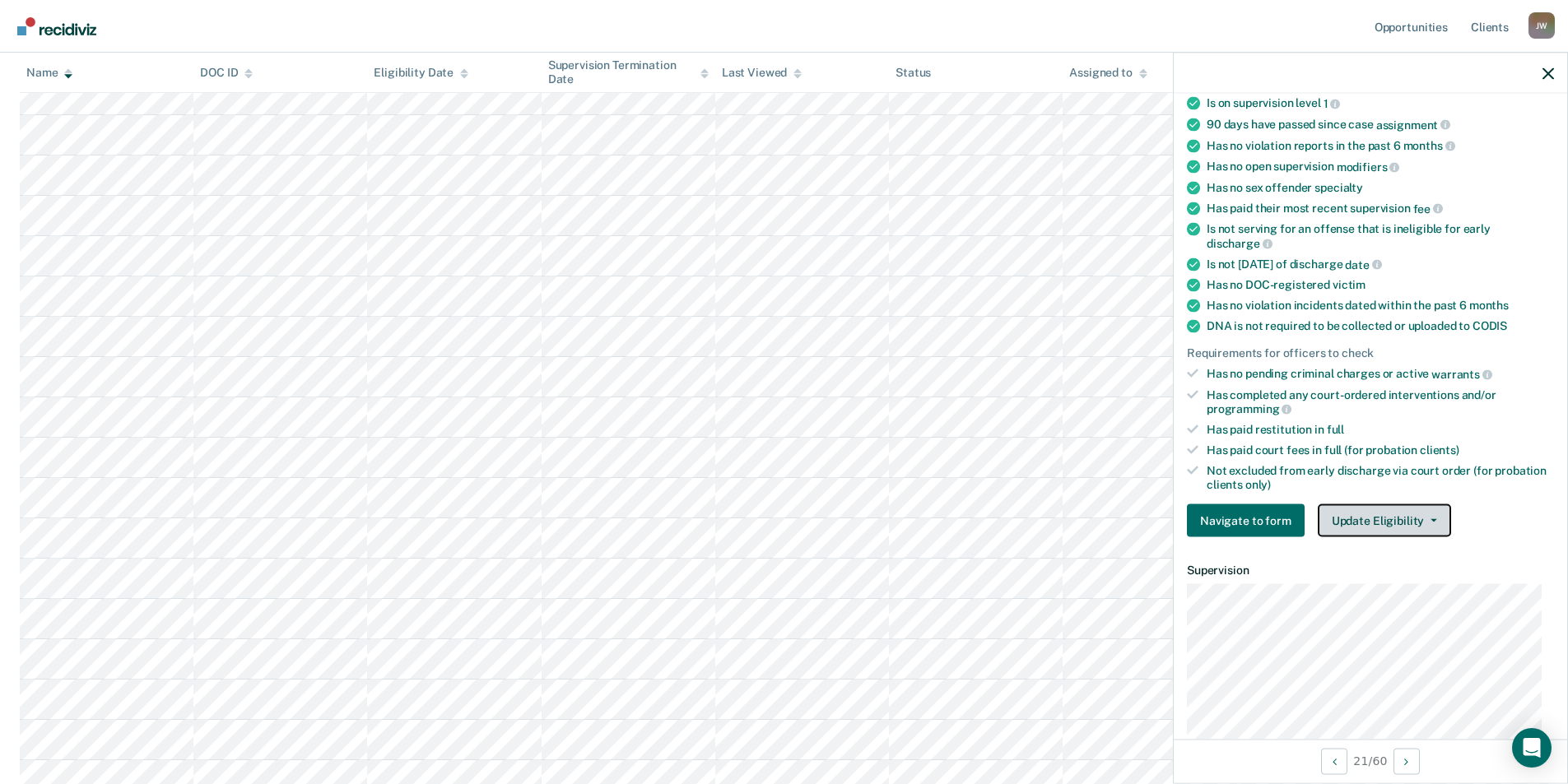
click at [1371, 515] on button "Update Eligibility" at bounding box center [1384, 521] width 133 height 33
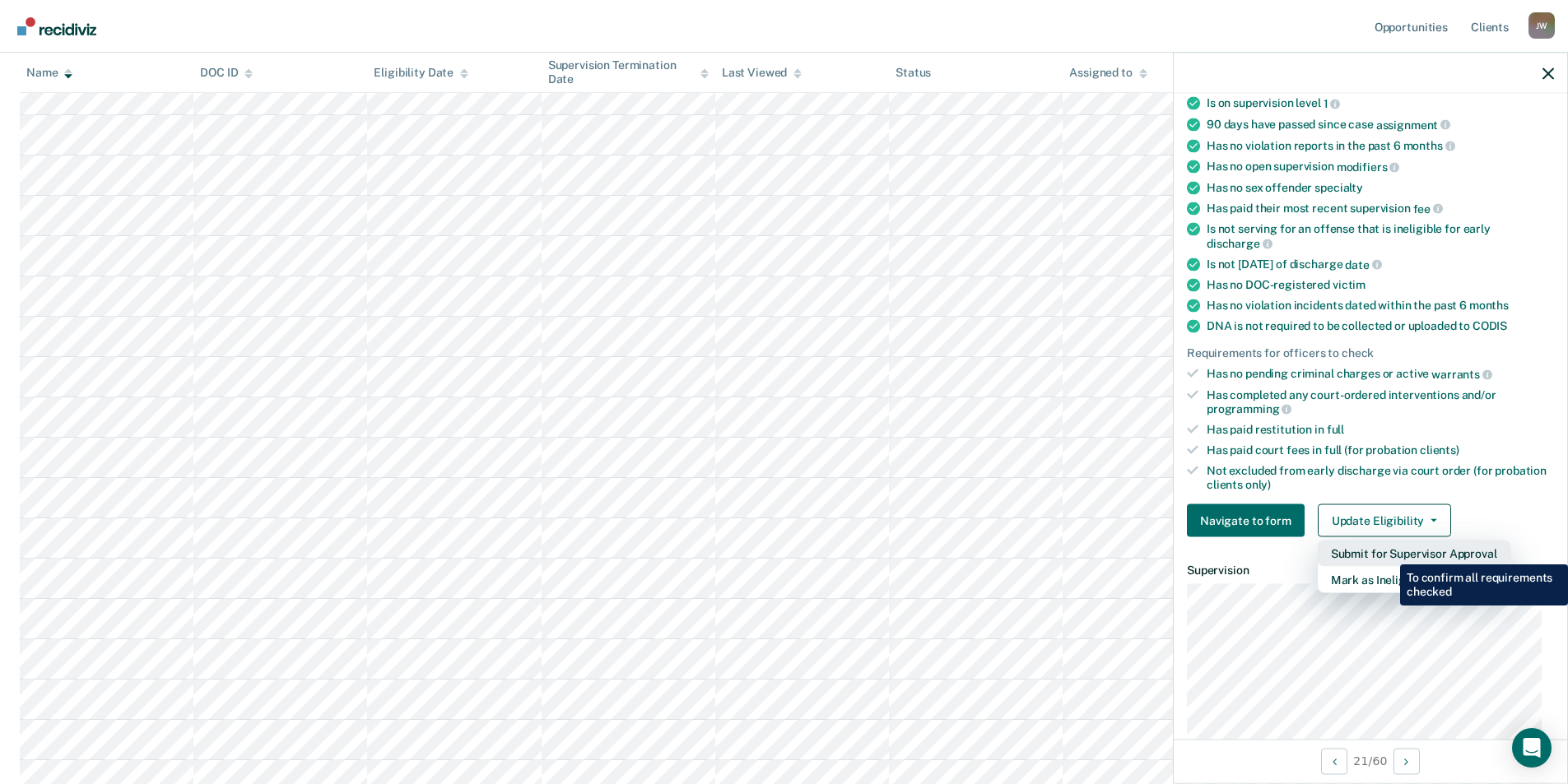
click at [1387, 552] on button "Submit for Supervisor Approval" at bounding box center [1414, 553] width 193 height 27
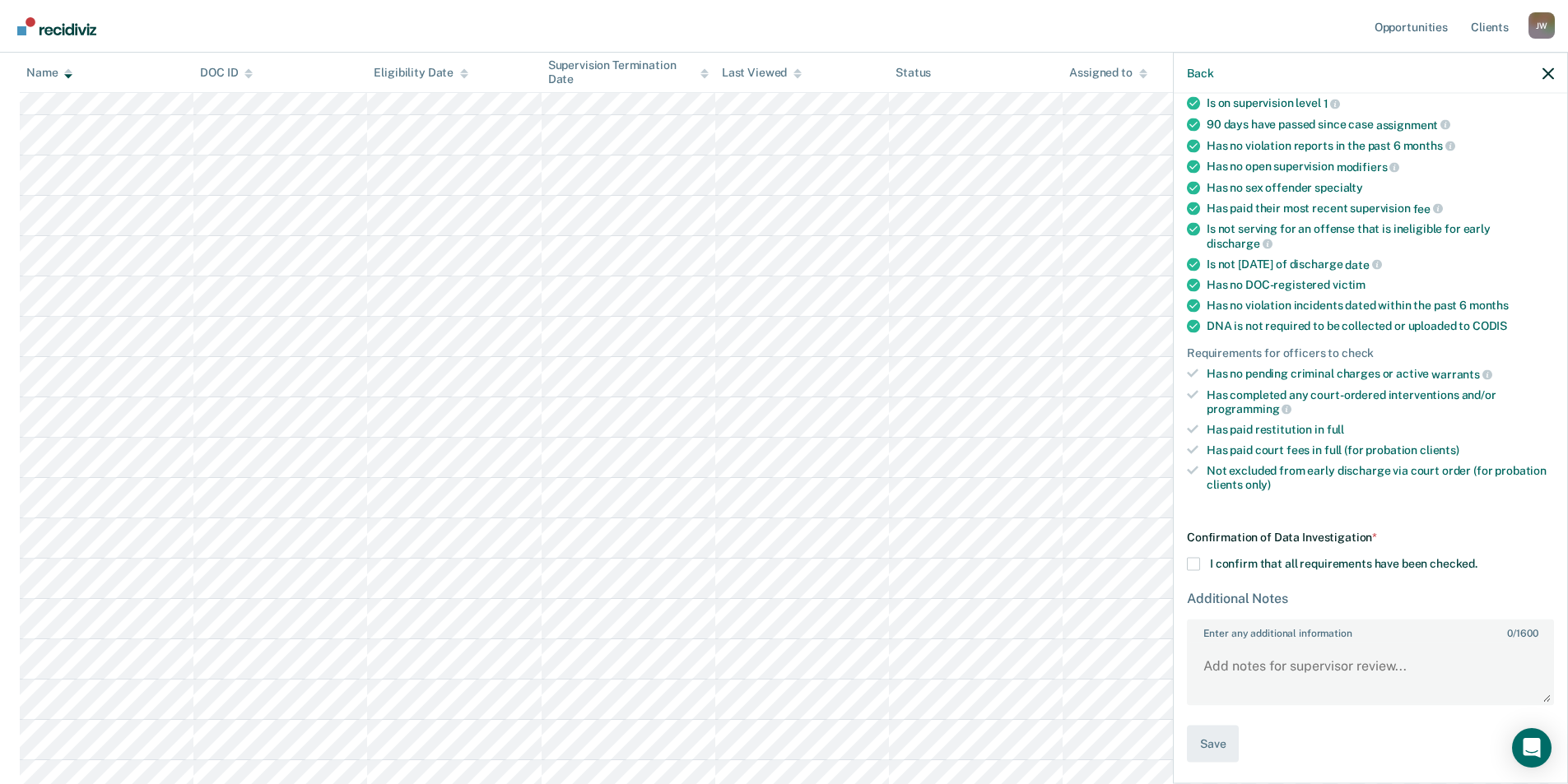
drag, startPoint x: 1193, startPoint y: 567, endPoint x: 1211, endPoint y: 607, distance: 43.9
click at [1194, 567] on span at bounding box center [1193, 564] width 13 height 13
click at [1477, 558] on input "I confirm that all requirements have been checked." at bounding box center [1477, 558] width 0 height 0
click at [1224, 722] on div "Confirmation of Data Investigation * I confirm that all requirements have been …" at bounding box center [1370, 646] width 367 height 232
click at [1211, 735] on button "Save" at bounding box center [1212, 744] width 52 height 37
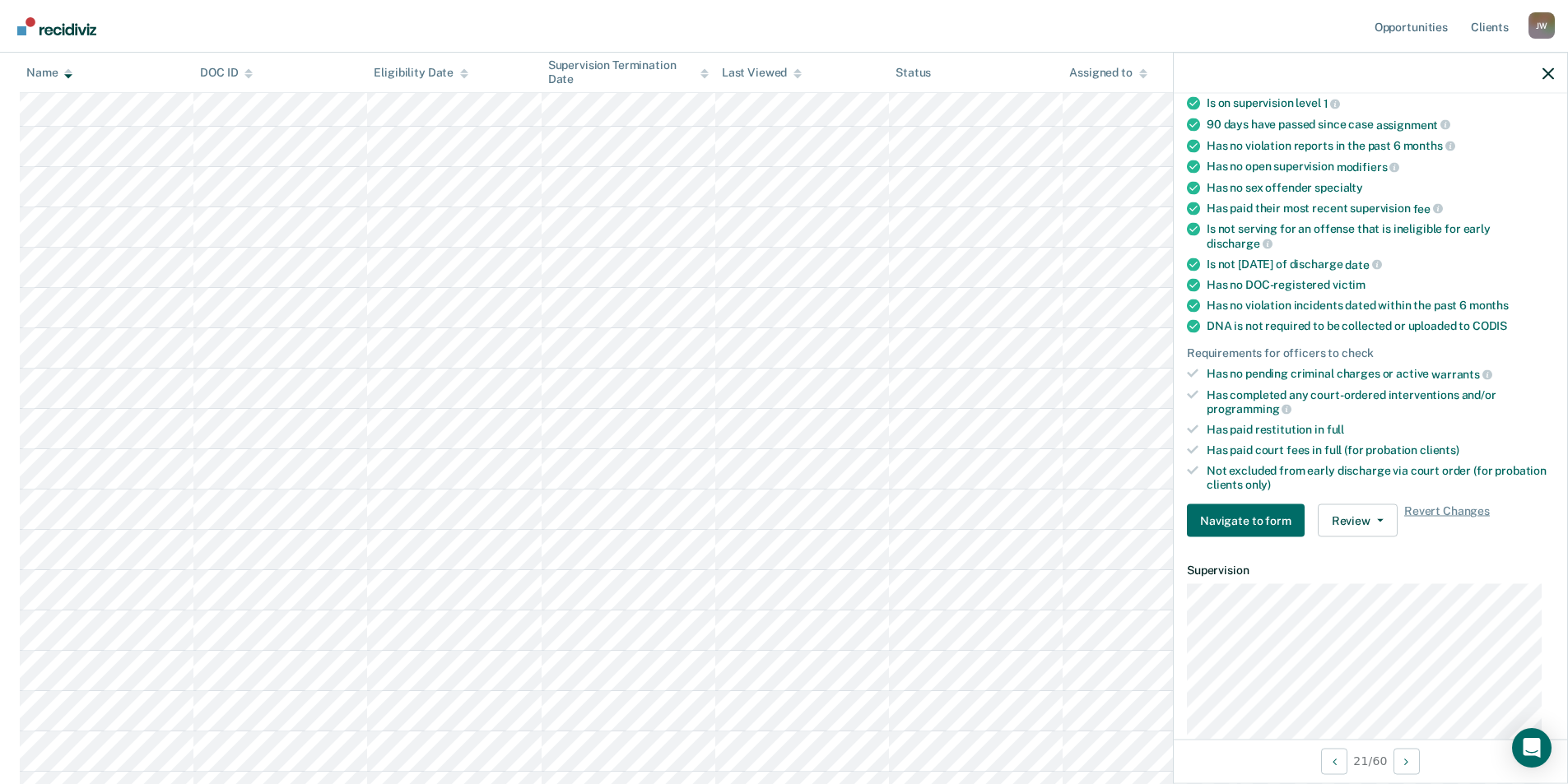
scroll to position [987, 0]
